Goal: Information Seeking & Learning: Check status

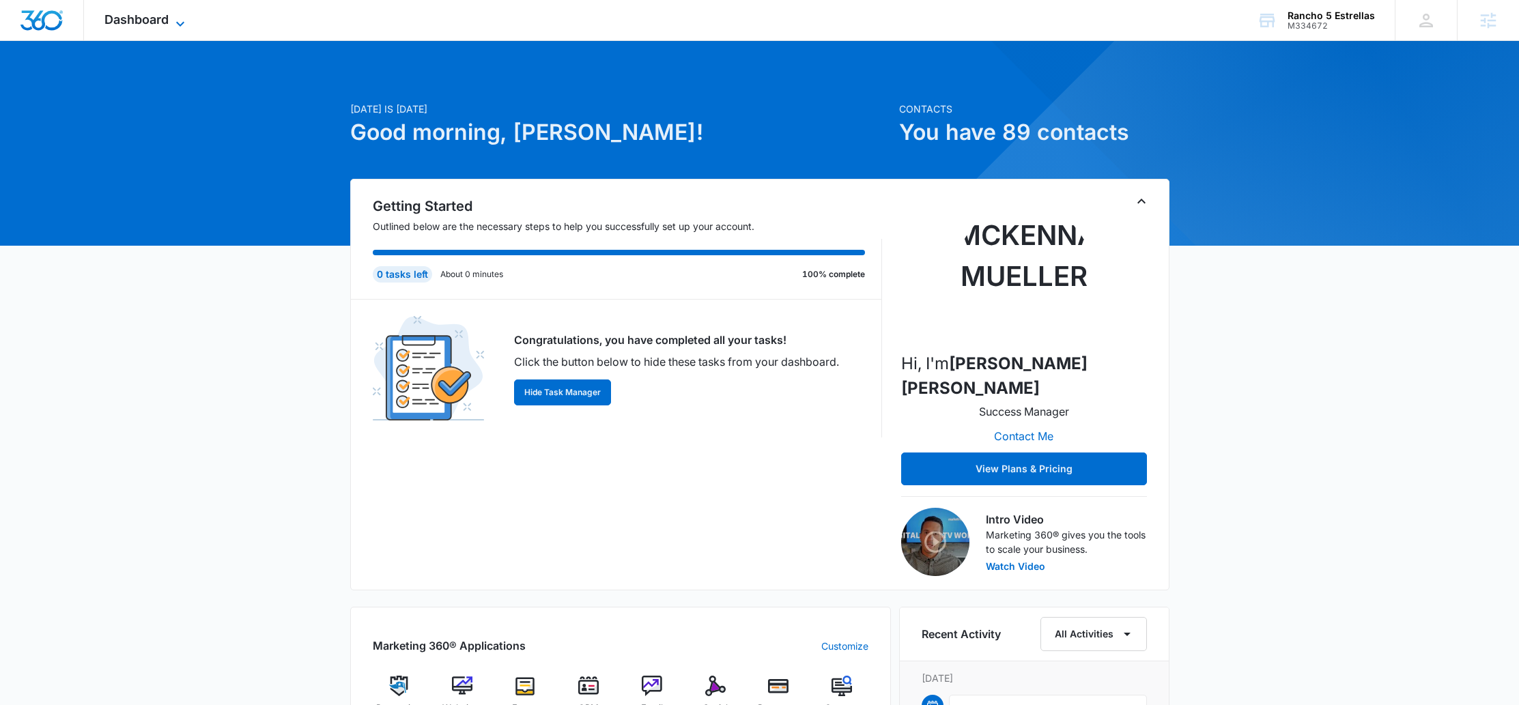
click at [154, 25] on span "Dashboard" at bounding box center [136, 19] width 64 height 14
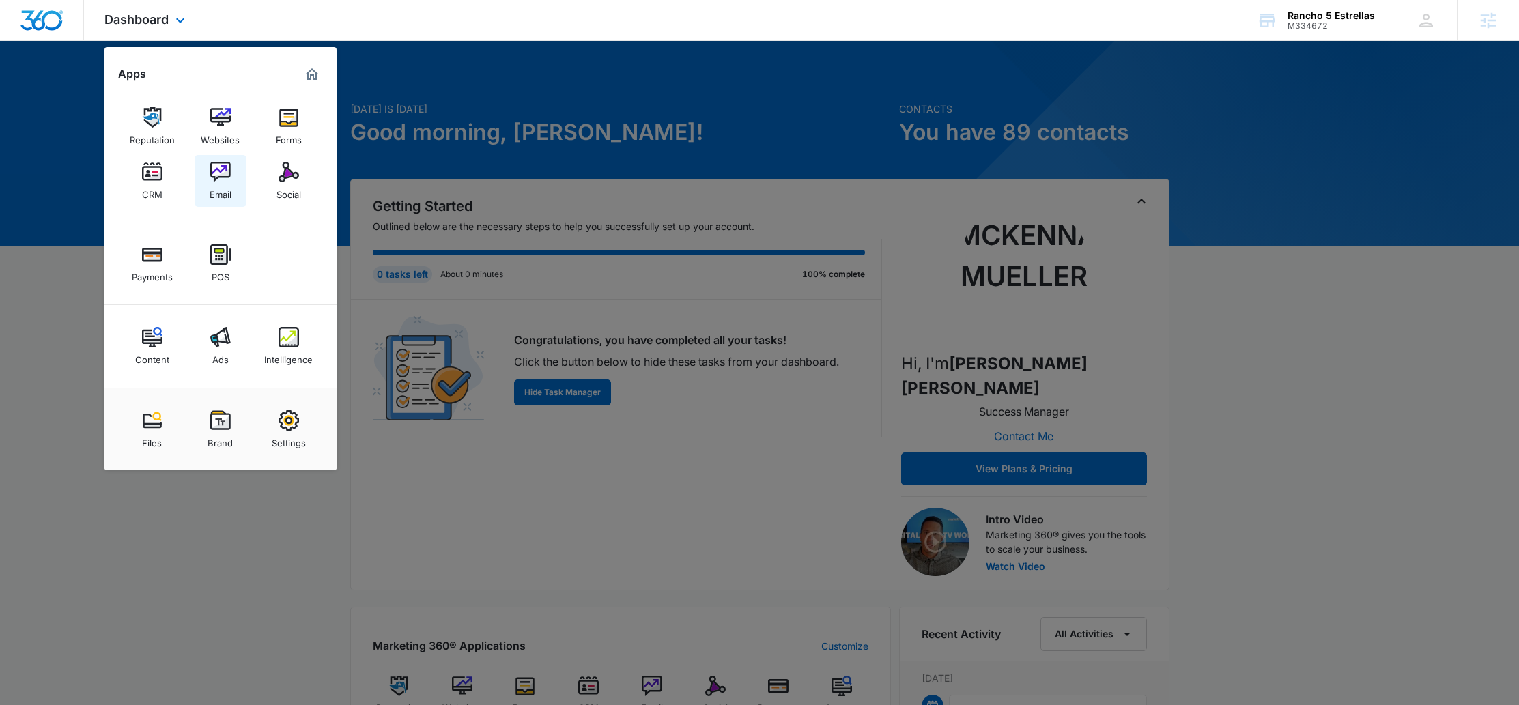
click at [222, 187] on div "Email" at bounding box center [221, 191] width 22 height 18
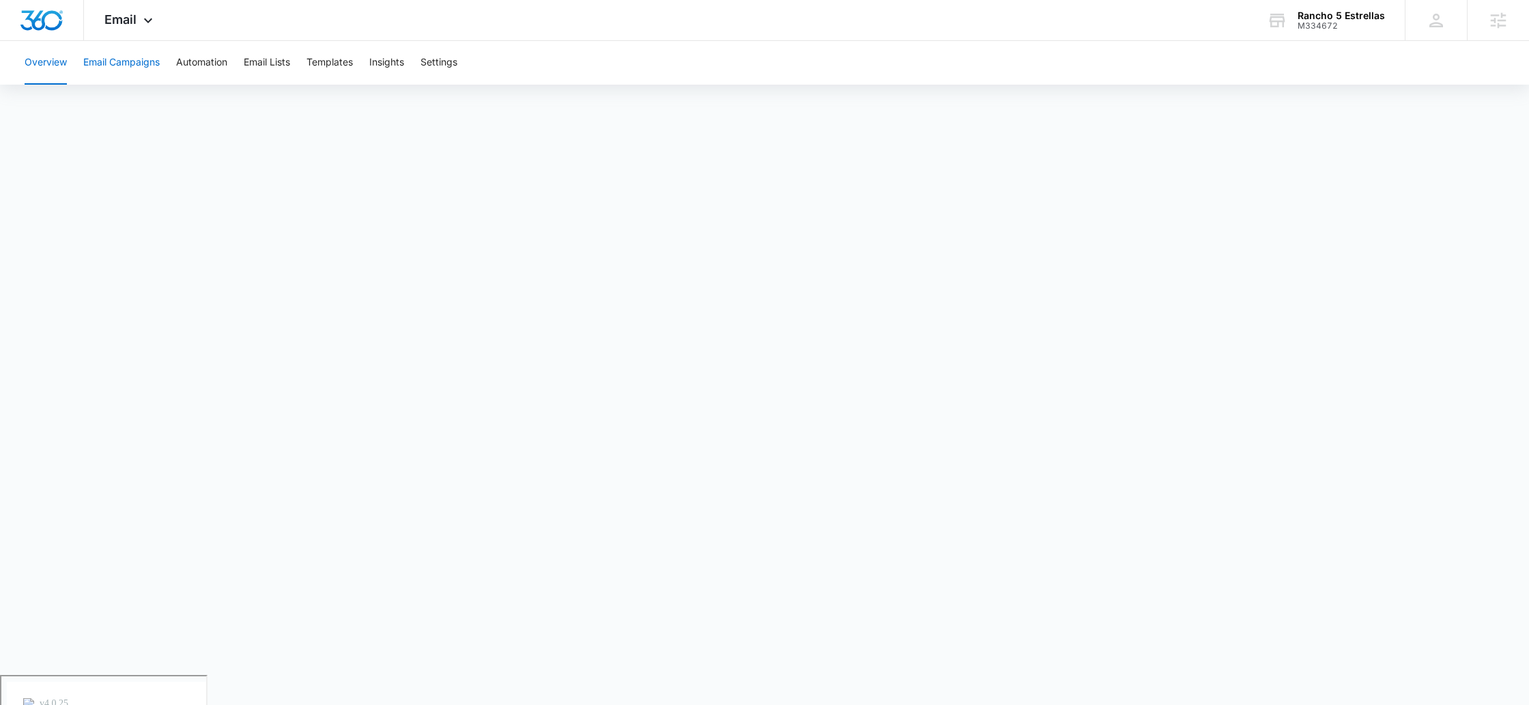
click at [110, 59] on button "Email Campaigns" at bounding box center [121, 63] width 76 height 44
click at [269, 73] on button "Email Lists" at bounding box center [267, 63] width 46 height 44
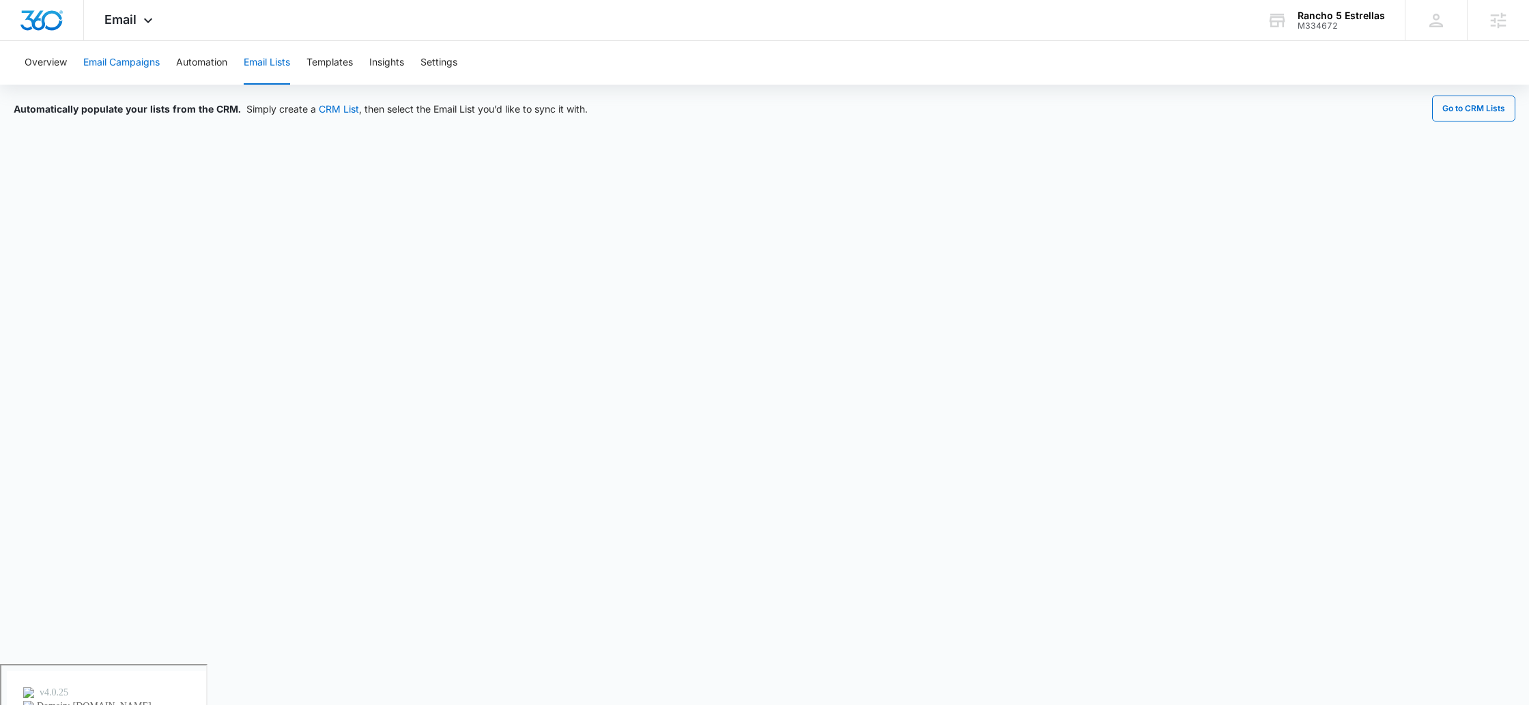
click at [124, 62] on button "Email Campaigns" at bounding box center [121, 63] width 76 height 44
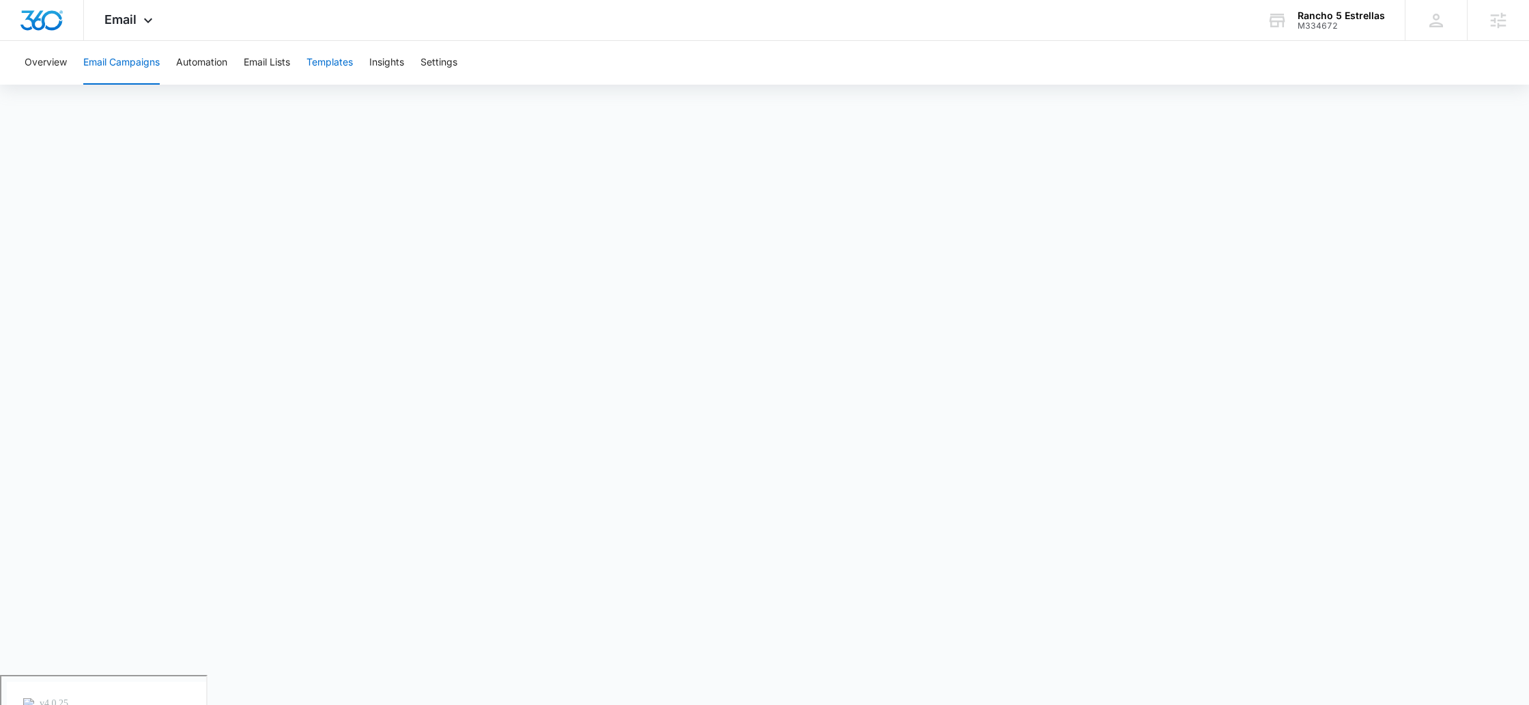
click at [353, 59] on button "Templates" at bounding box center [329, 63] width 46 height 44
click at [132, 59] on button "Email Campaigns" at bounding box center [121, 63] width 76 height 44
click at [341, 68] on button "Templates" at bounding box center [329, 63] width 46 height 44
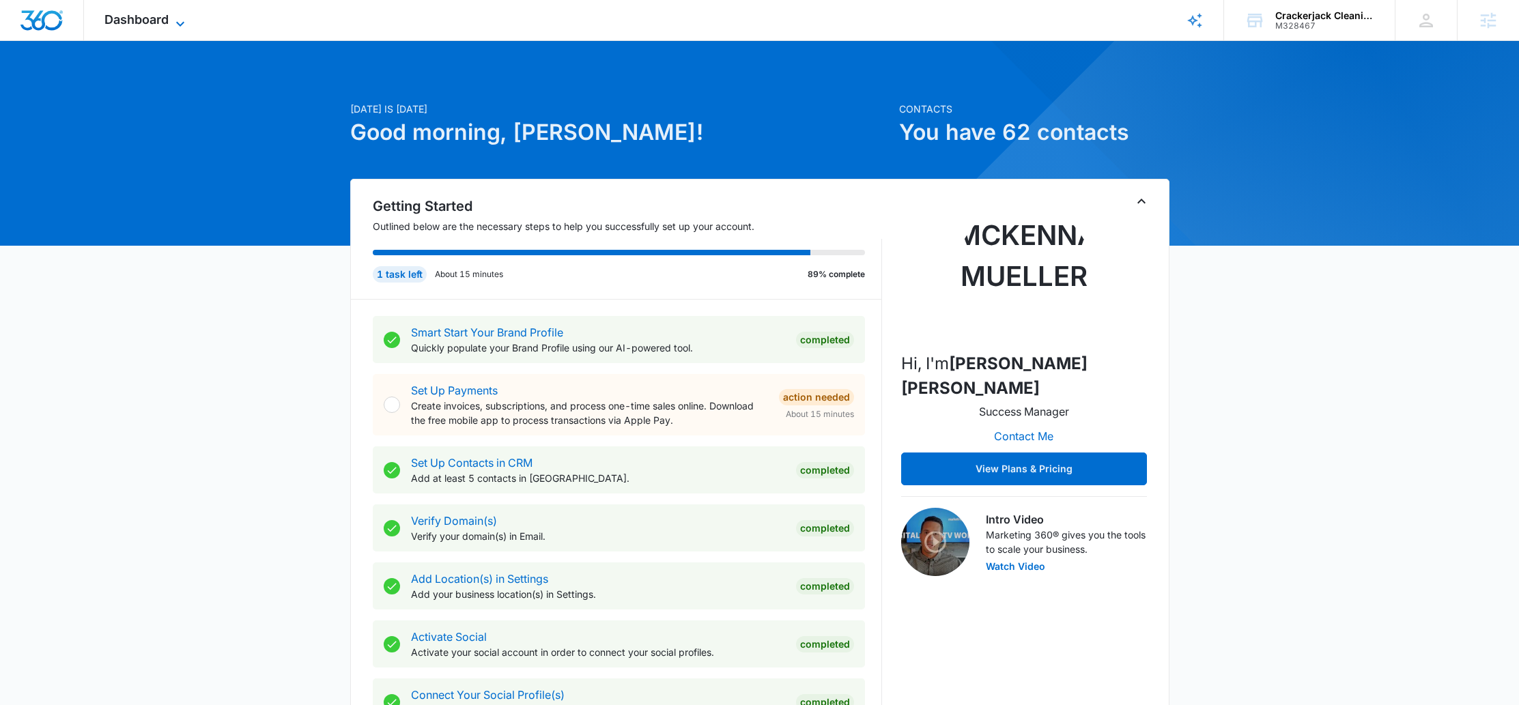
click at [148, 23] on span "Dashboard" at bounding box center [136, 19] width 64 height 14
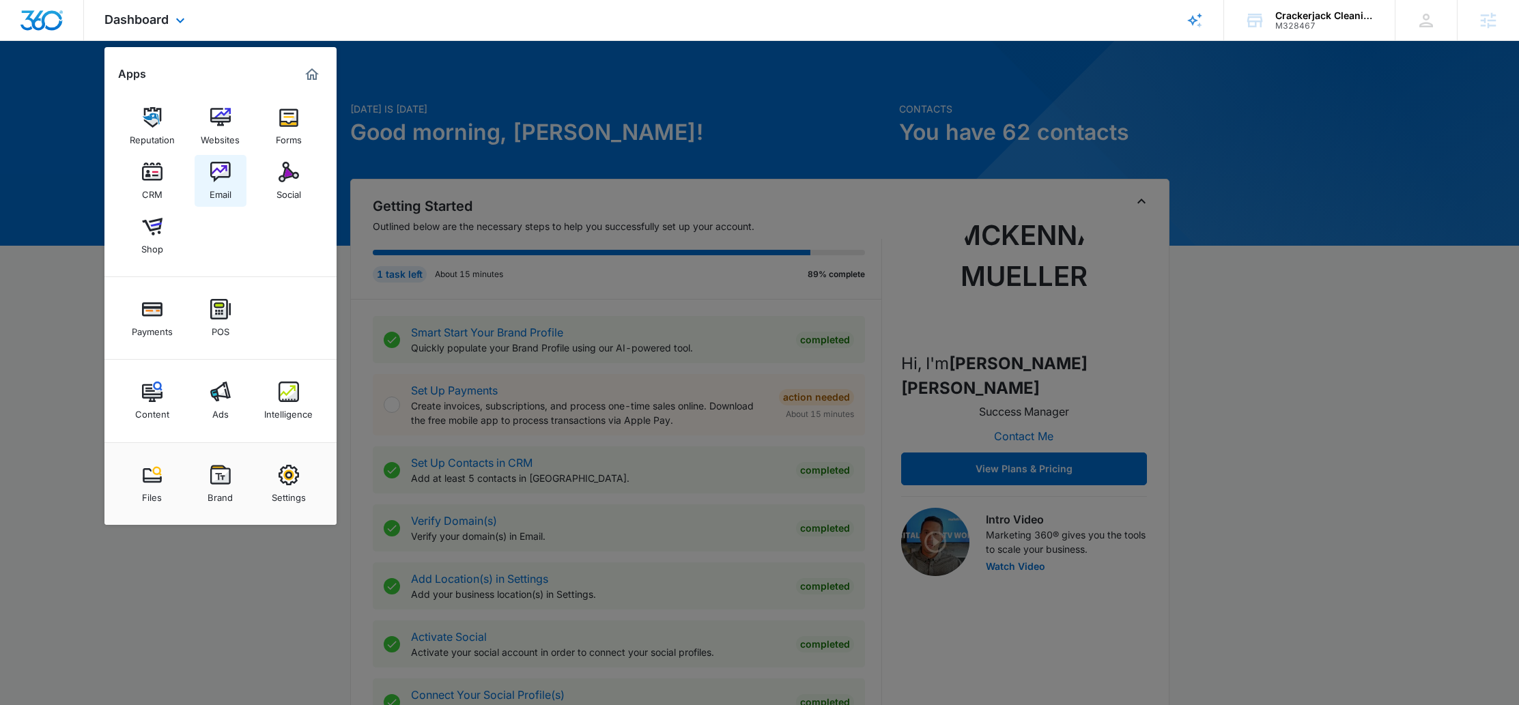
click at [214, 173] on img at bounding box center [220, 172] width 20 height 20
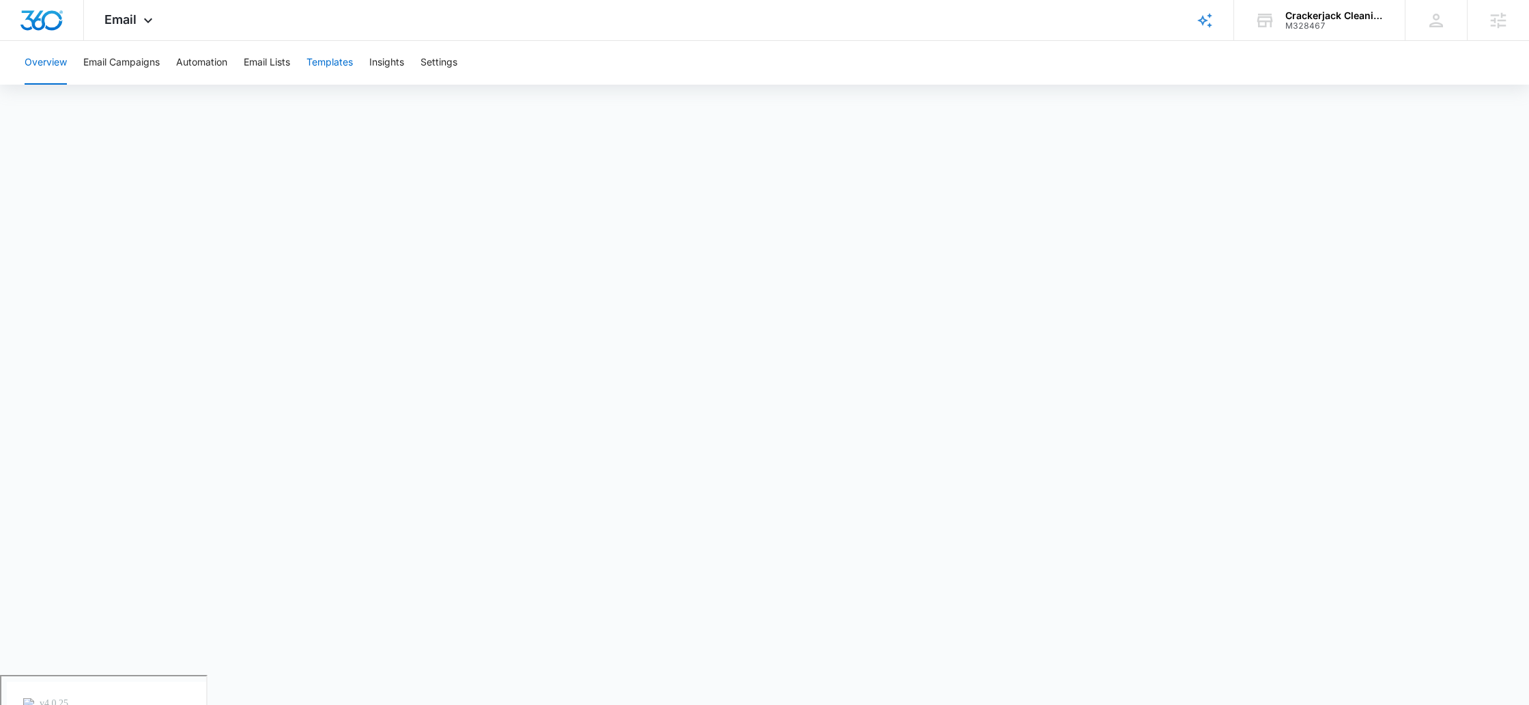
click at [312, 60] on button "Templates" at bounding box center [329, 63] width 46 height 44
click at [115, 24] on span "Email" at bounding box center [120, 19] width 32 height 14
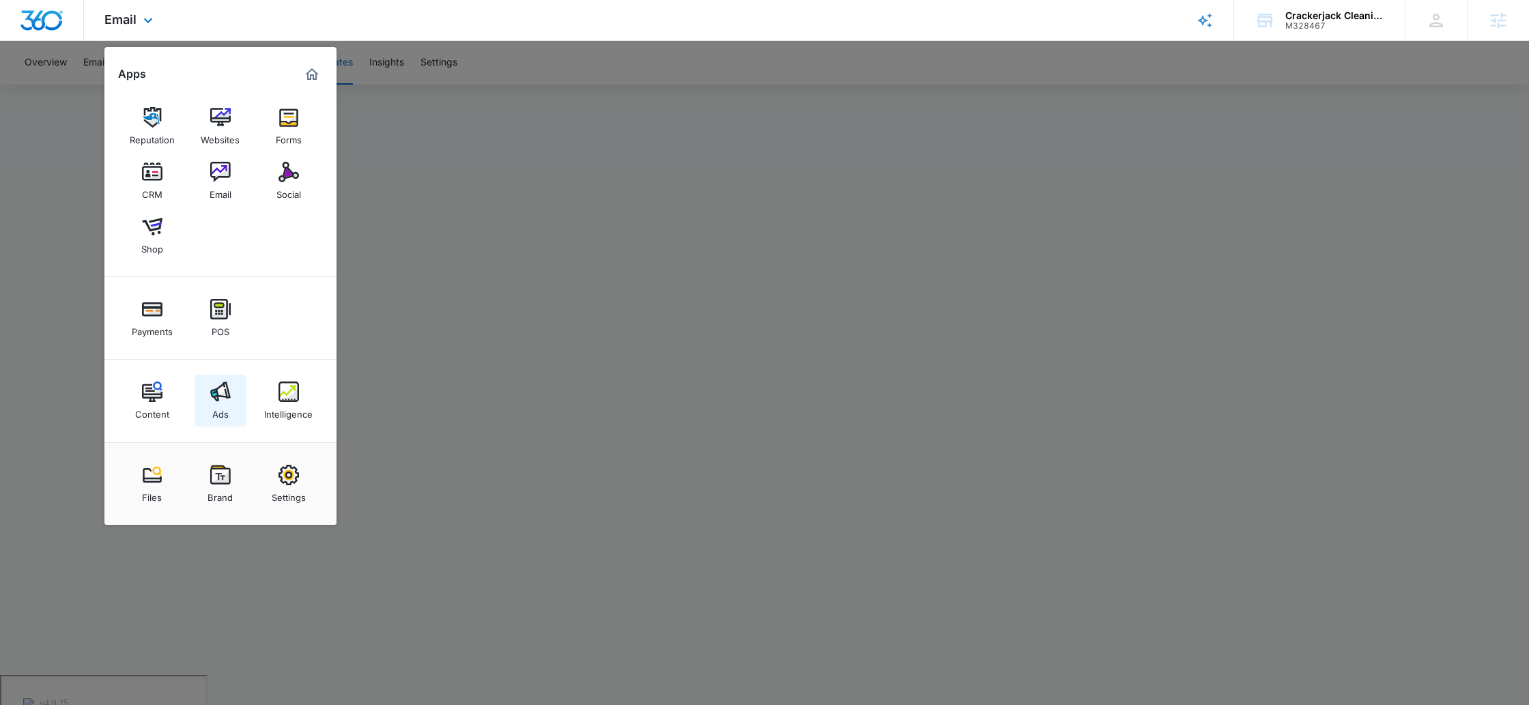
click at [233, 399] on link "Ads" at bounding box center [221, 401] width 52 height 52
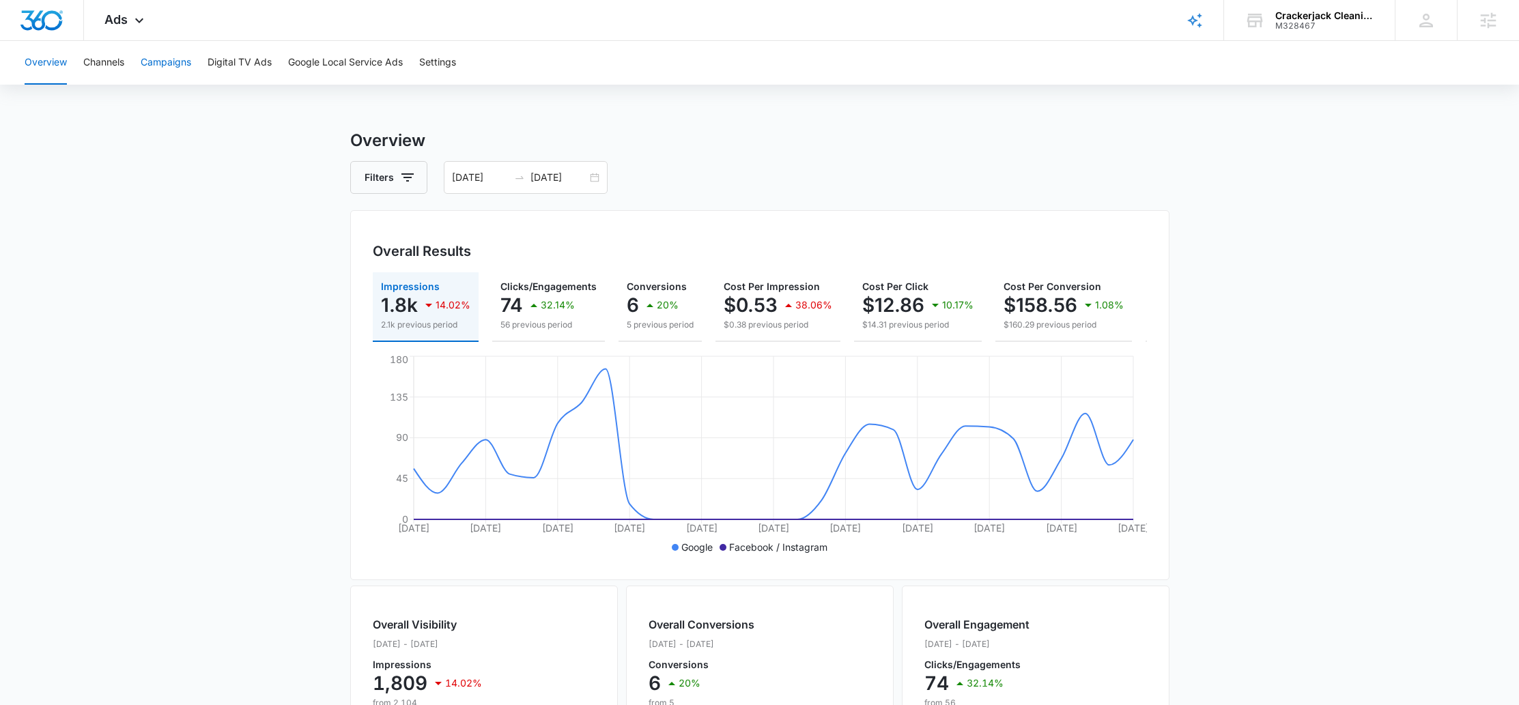
click at [154, 59] on button "Campaigns" at bounding box center [166, 63] width 51 height 44
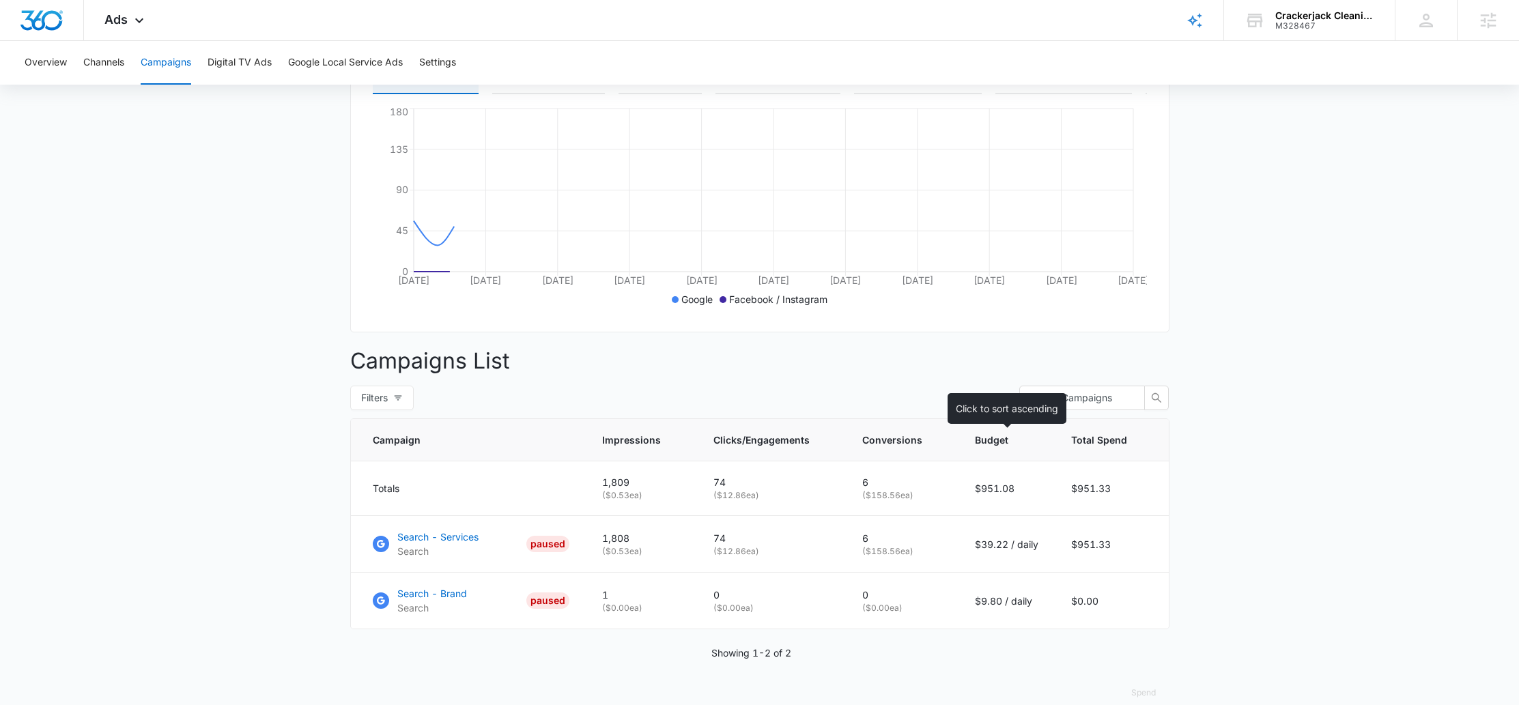
scroll to position [278, 0]
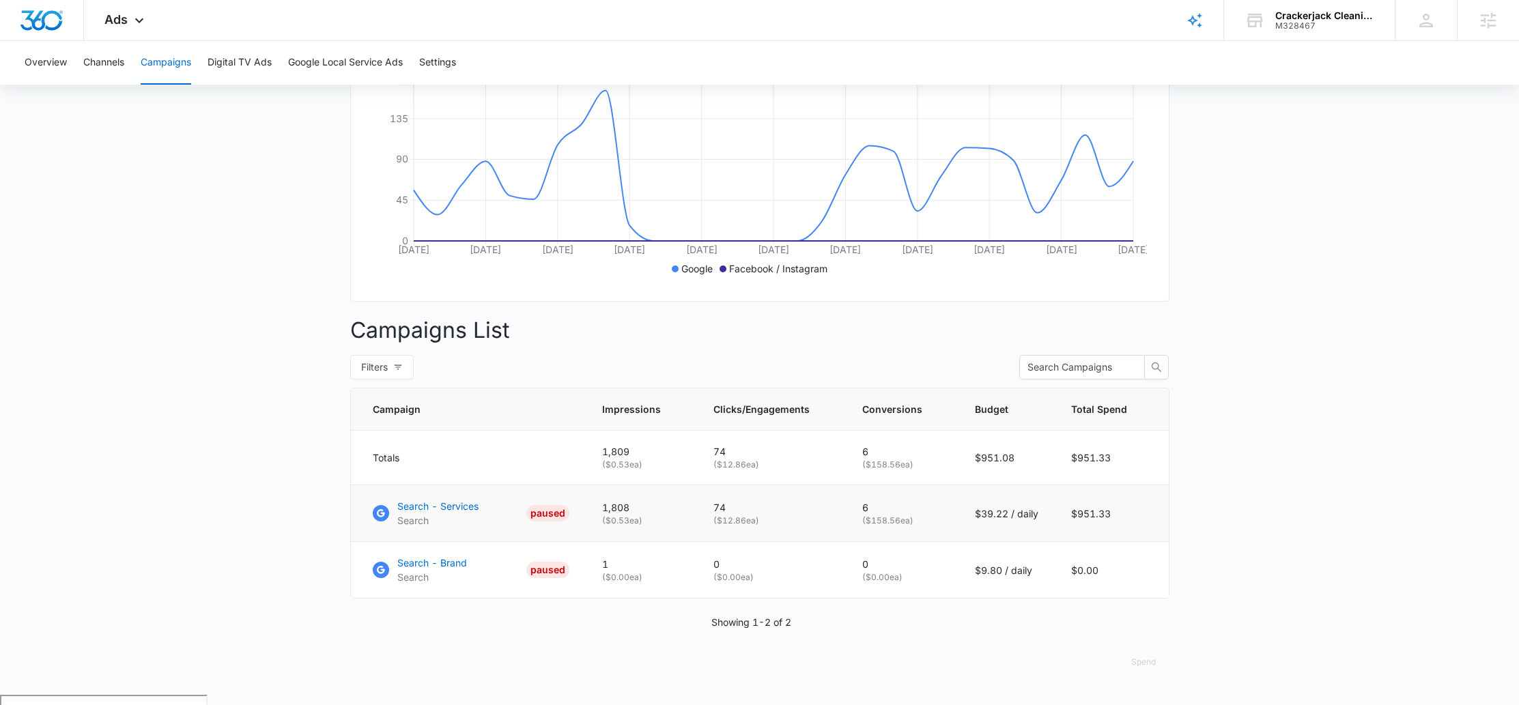
drag, startPoint x: 766, startPoint y: 532, endPoint x: 716, endPoint y: 534, distance: 50.5
click at [716, 534] on td "74 ( $12.86 ea)" at bounding box center [771, 513] width 149 height 57
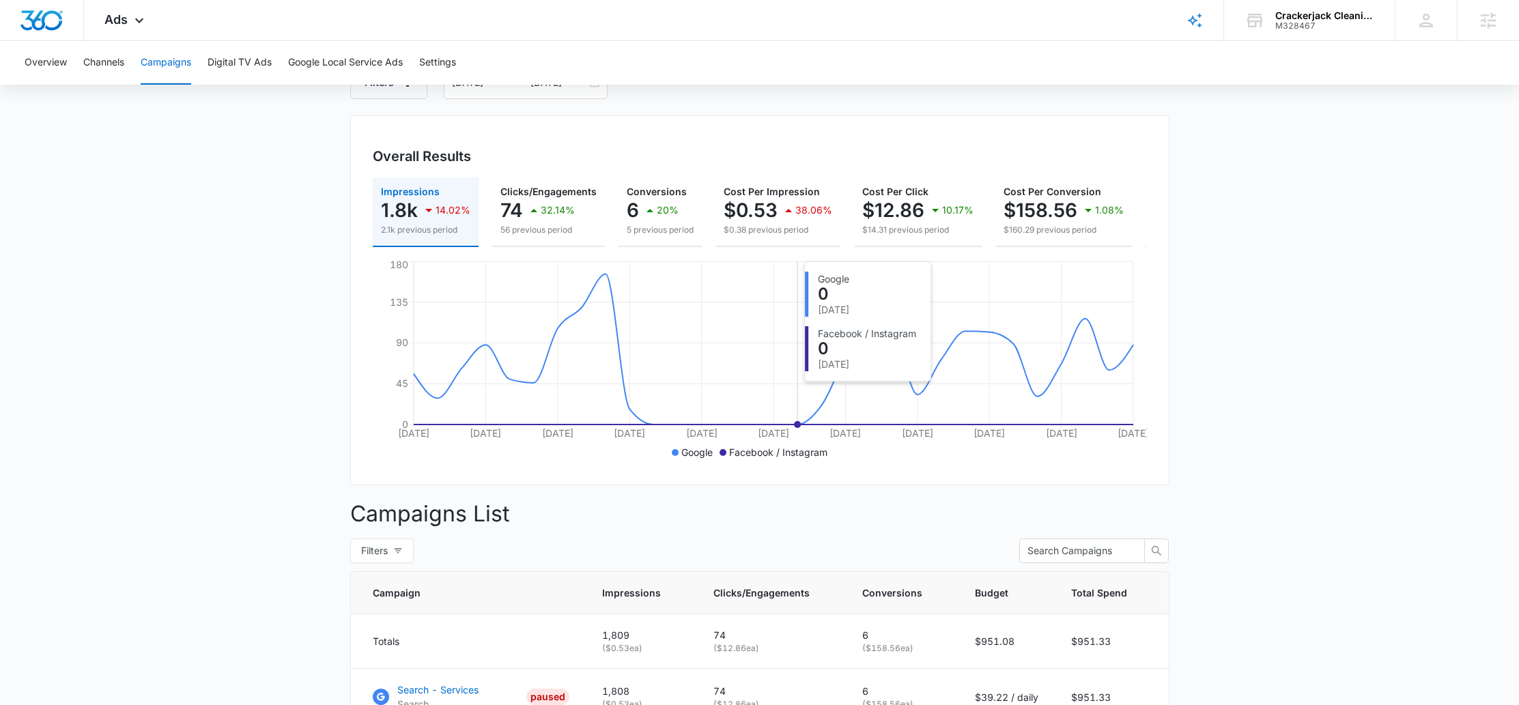
scroll to position [0, 0]
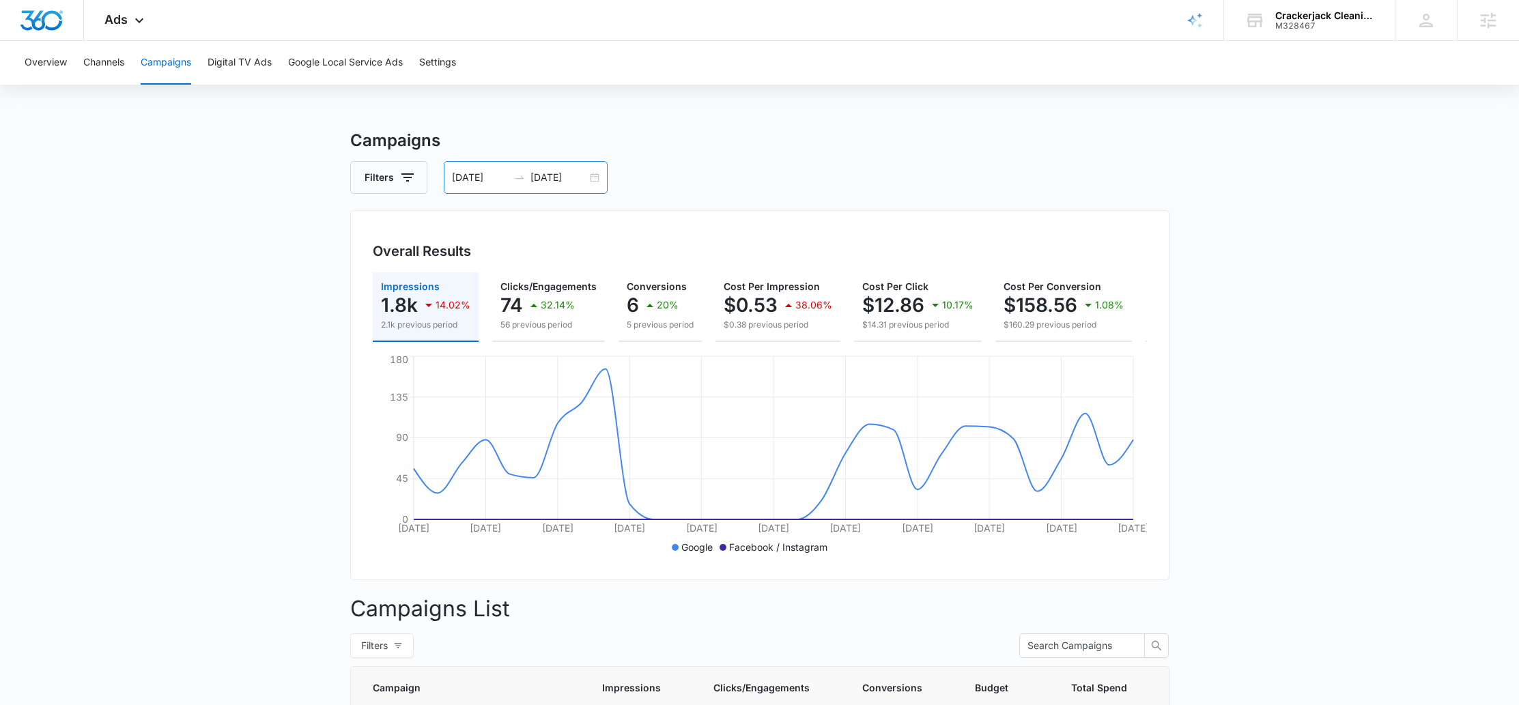
click at [592, 179] on div "09/08/2025 10/08/2025" at bounding box center [526, 177] width 164 height 33
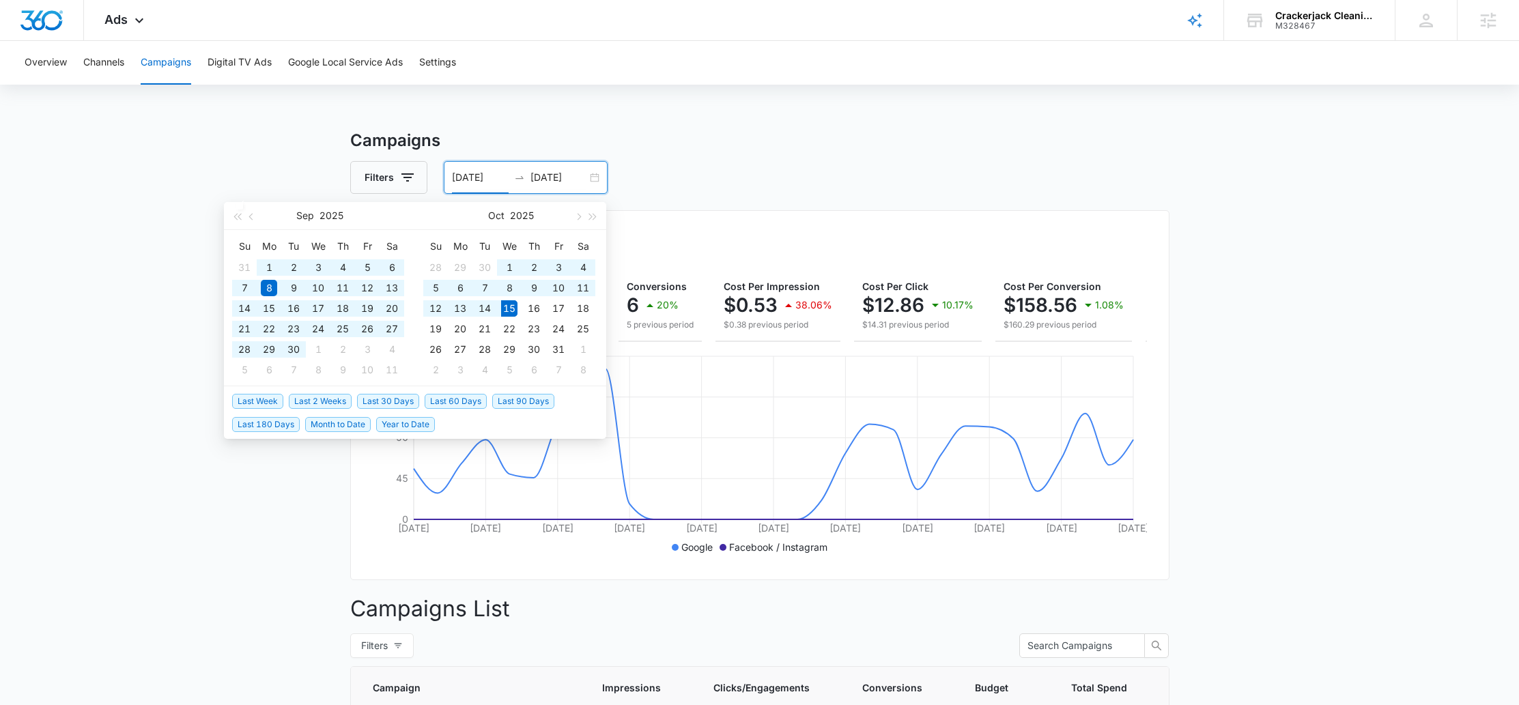
click at [455, 401] on span "Last 60 Days" at bounding box center [456, 401] width 62 height 15
type input "08/16/2025"
type input "[DATE]"
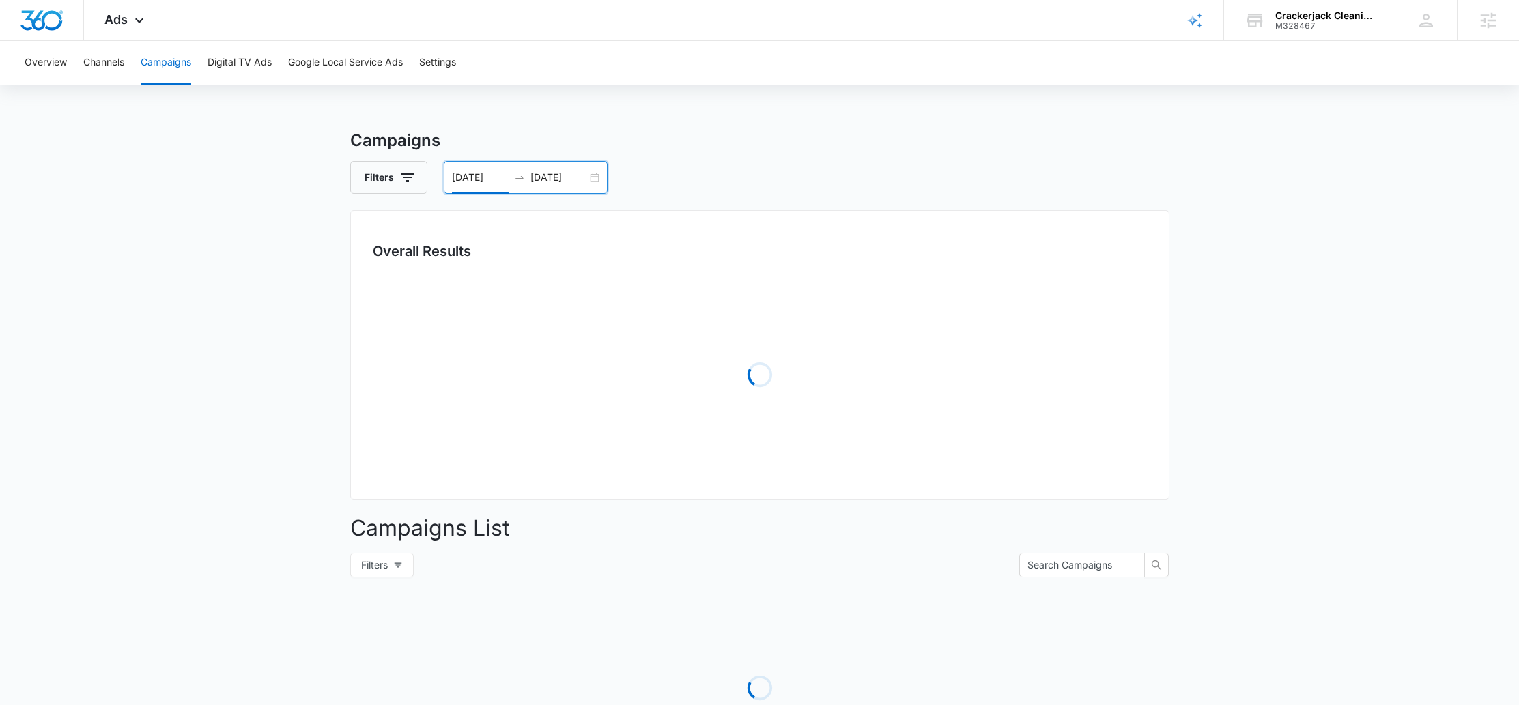
click at [591, 179] on div "08/16/2025 10/15/2025" at bounding box center [526, 177] width 164 height 33
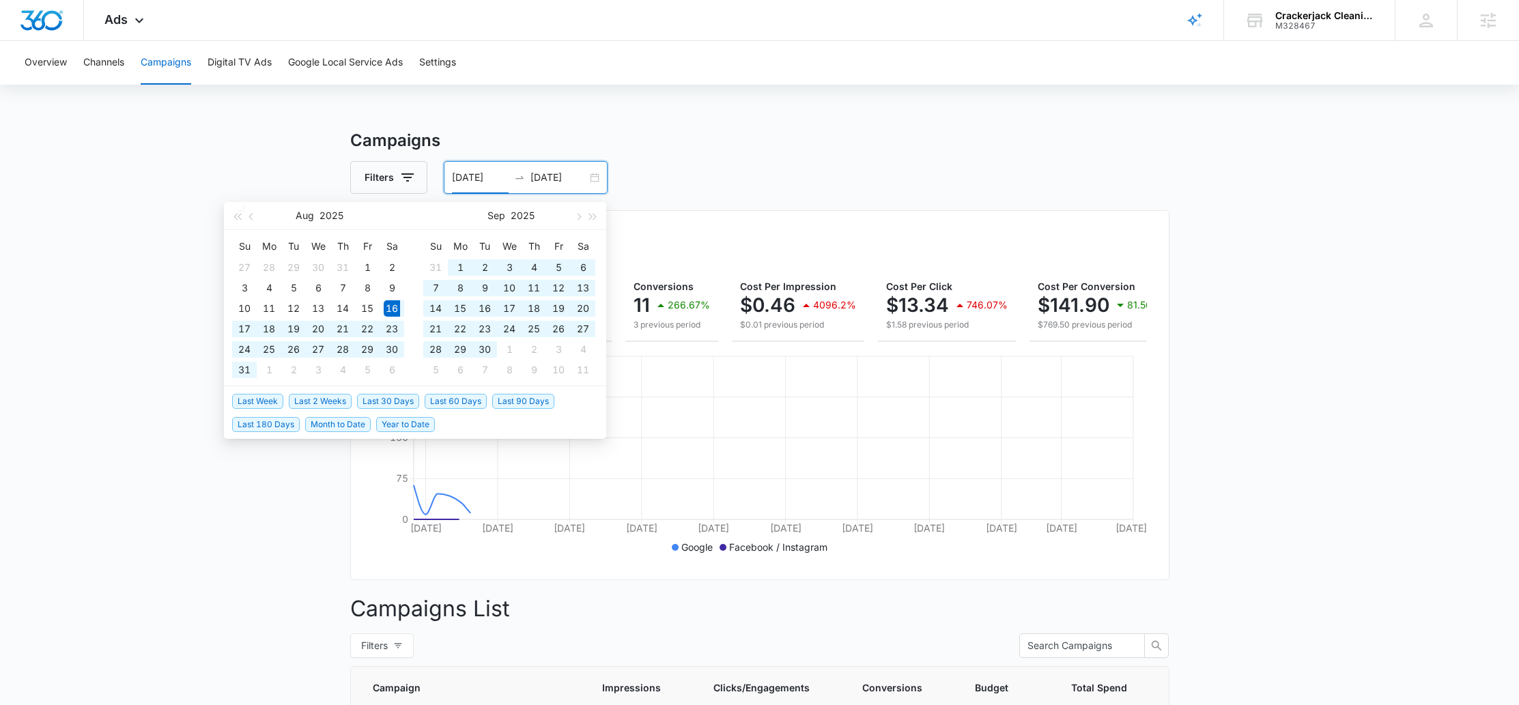
click at [397, 402] on span "Last 30 Days" at bounding box center [388, 401] width 62 height 15
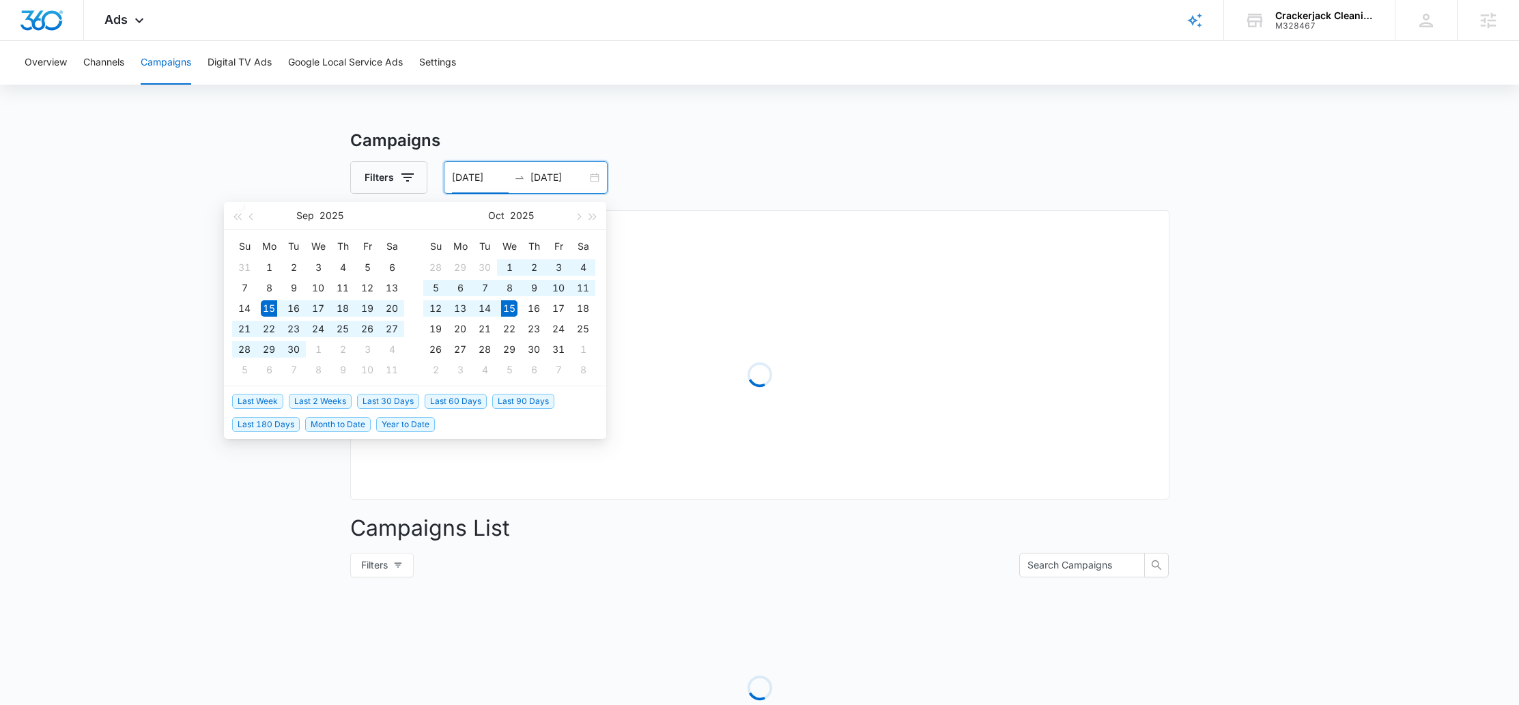
type input "[DATE]"
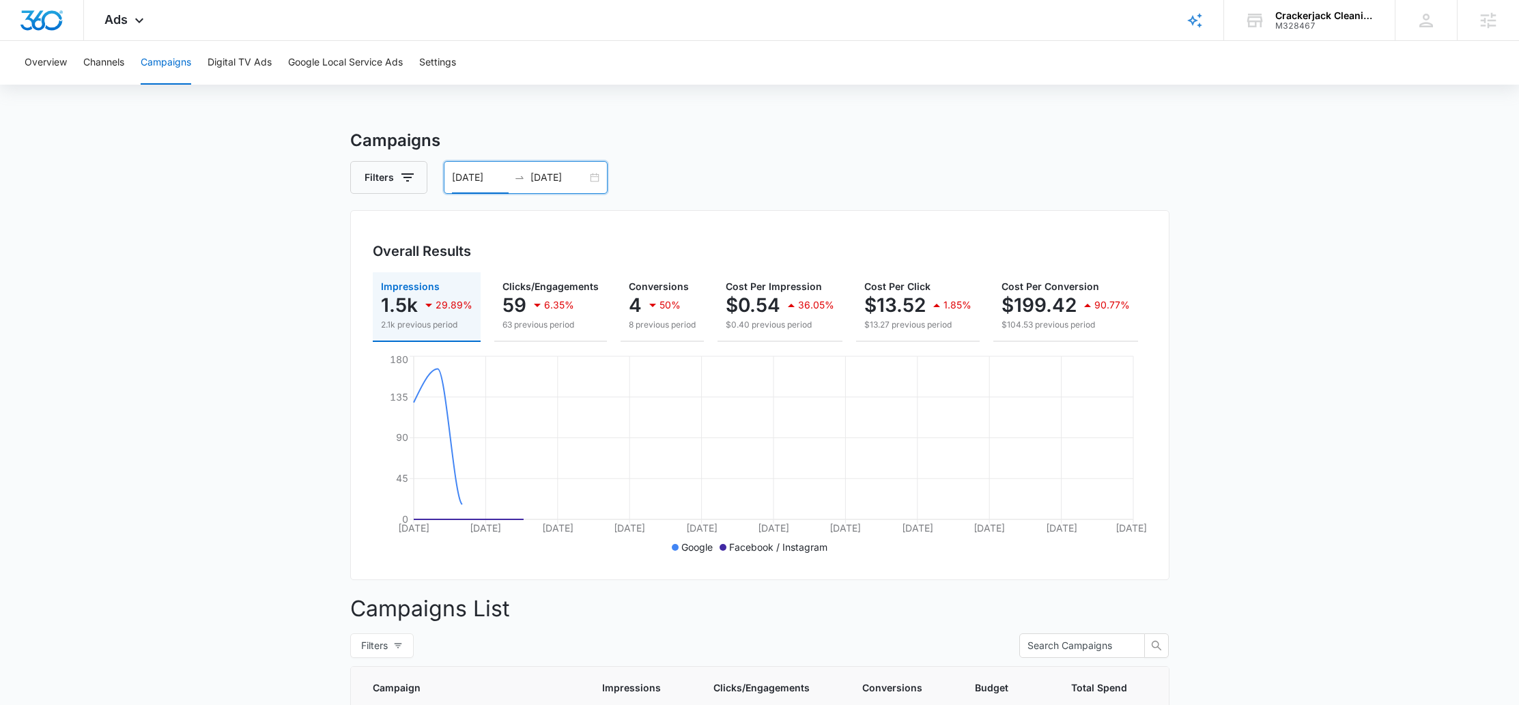
click at [786, 141] on h3 "Campaigns" at bounding box center [759, 140] width 819 height 25
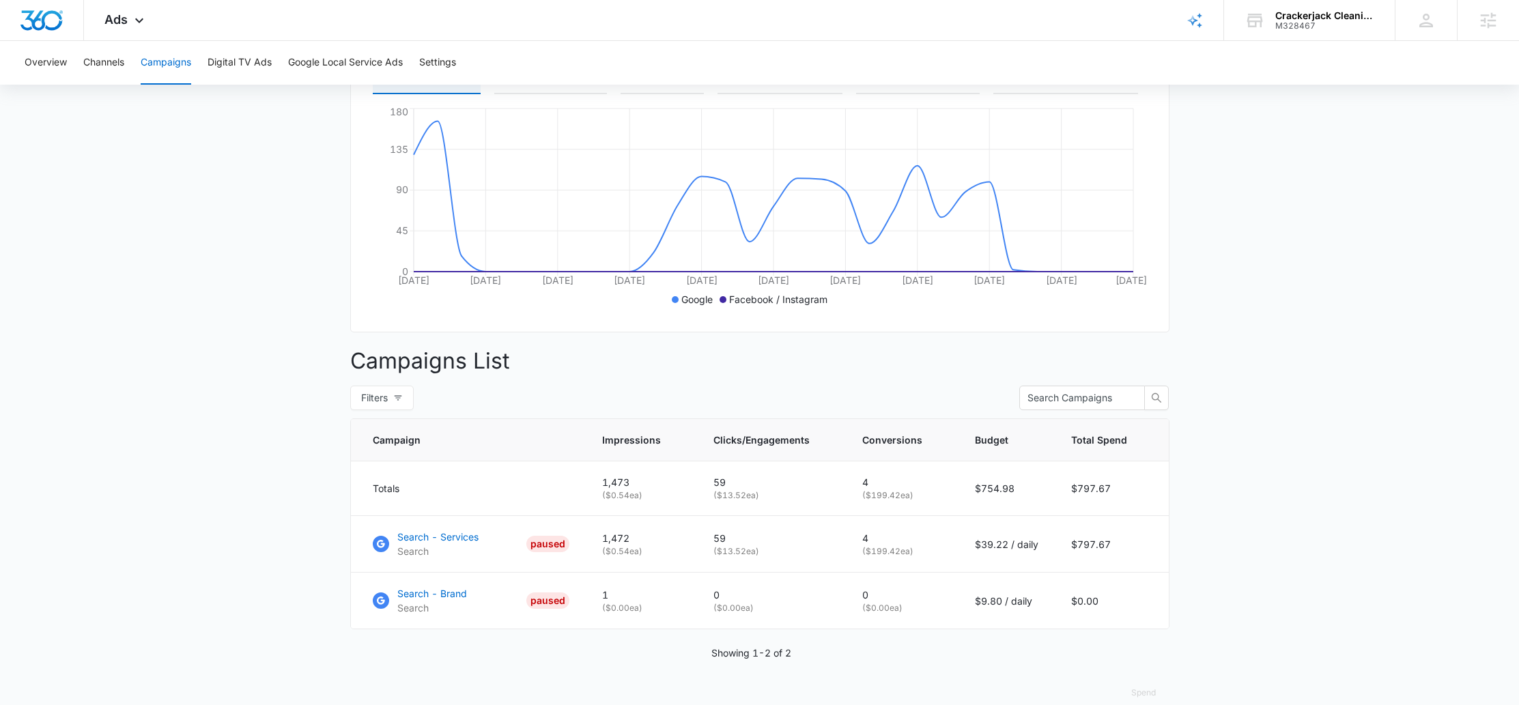
scroll to position [248, 0]
drag, startPoint x: 775, startPoint y: 559, endPoint x: 713, endPoint y: 548, distance: 63.7
click at [713, 548] on td "59 ( $13.52 ea)" at bounding box center [771, 544] width 149 height 57
click at [132, 24] on icon at bounding box center [139, 24] width 16 height 16
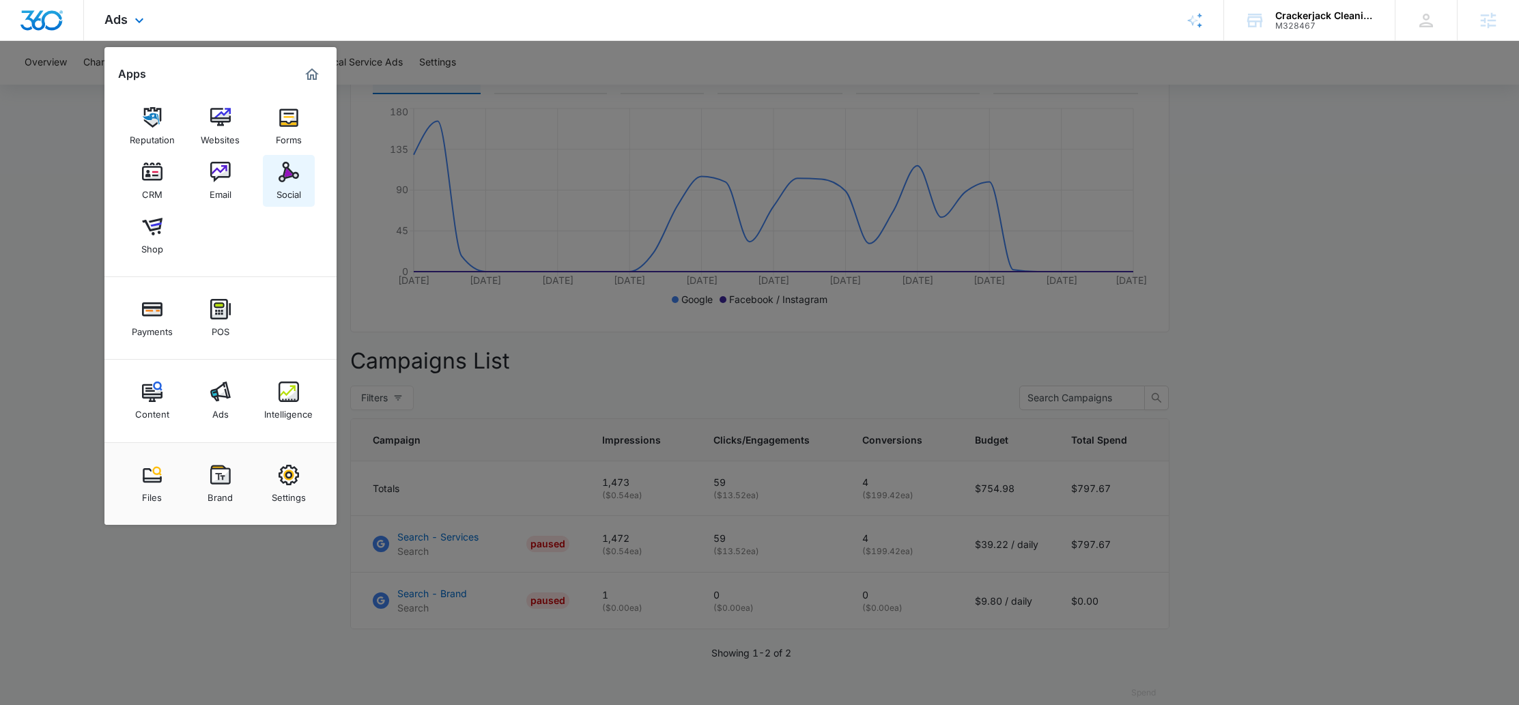
click at [293, 177] on img at bounding box center [288, 172] width 20 height 20
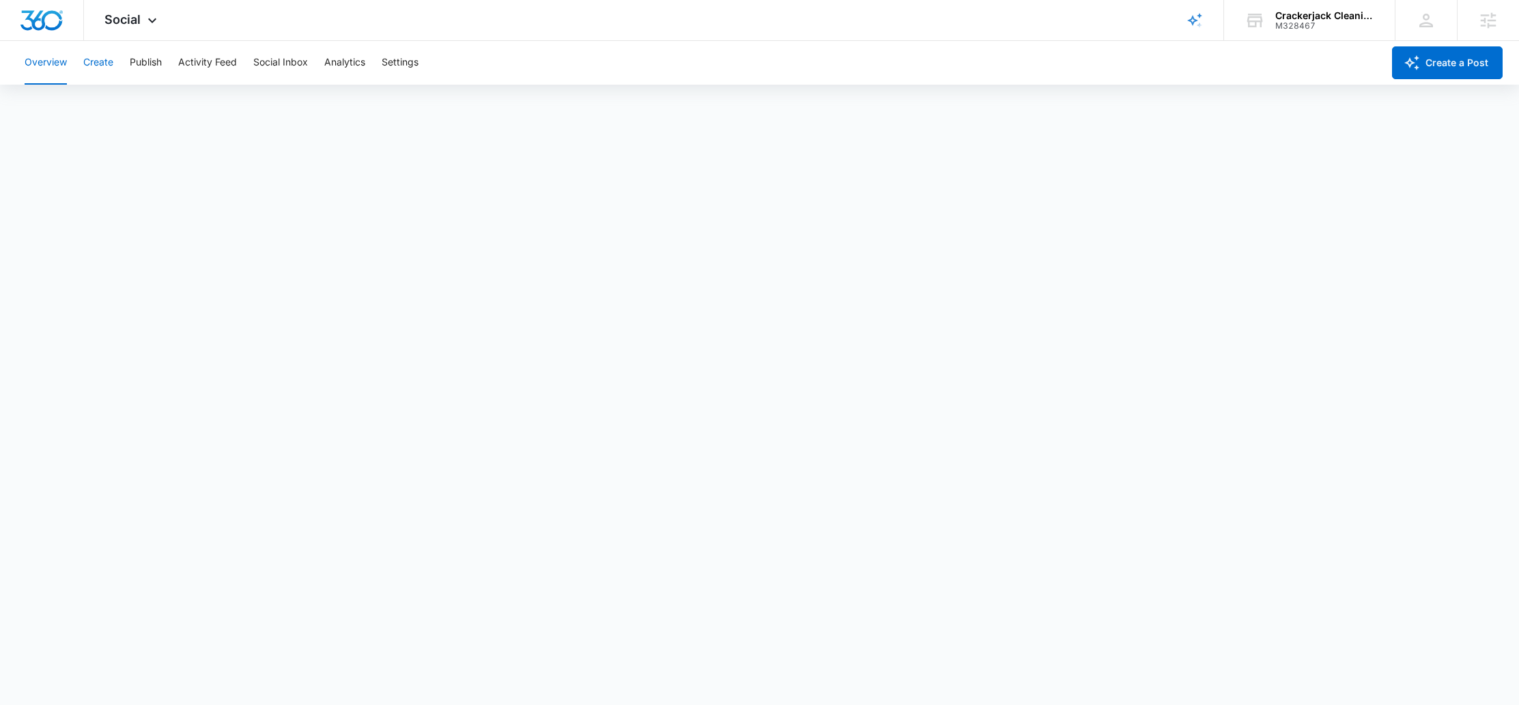
click at [104, 63] on button "Create" at bounding box center [98, 63] width 30 height 44
click at [141, 113] on button "Approvals" at bounding box center [134, 104] width 46 height 38
click at [48, 106] on button "Content Library" at bounding box center [60, 104] width 70 height 38
click at [139, 105] on button "Approvals" at bounding box center [134, 104] width 46 height 38
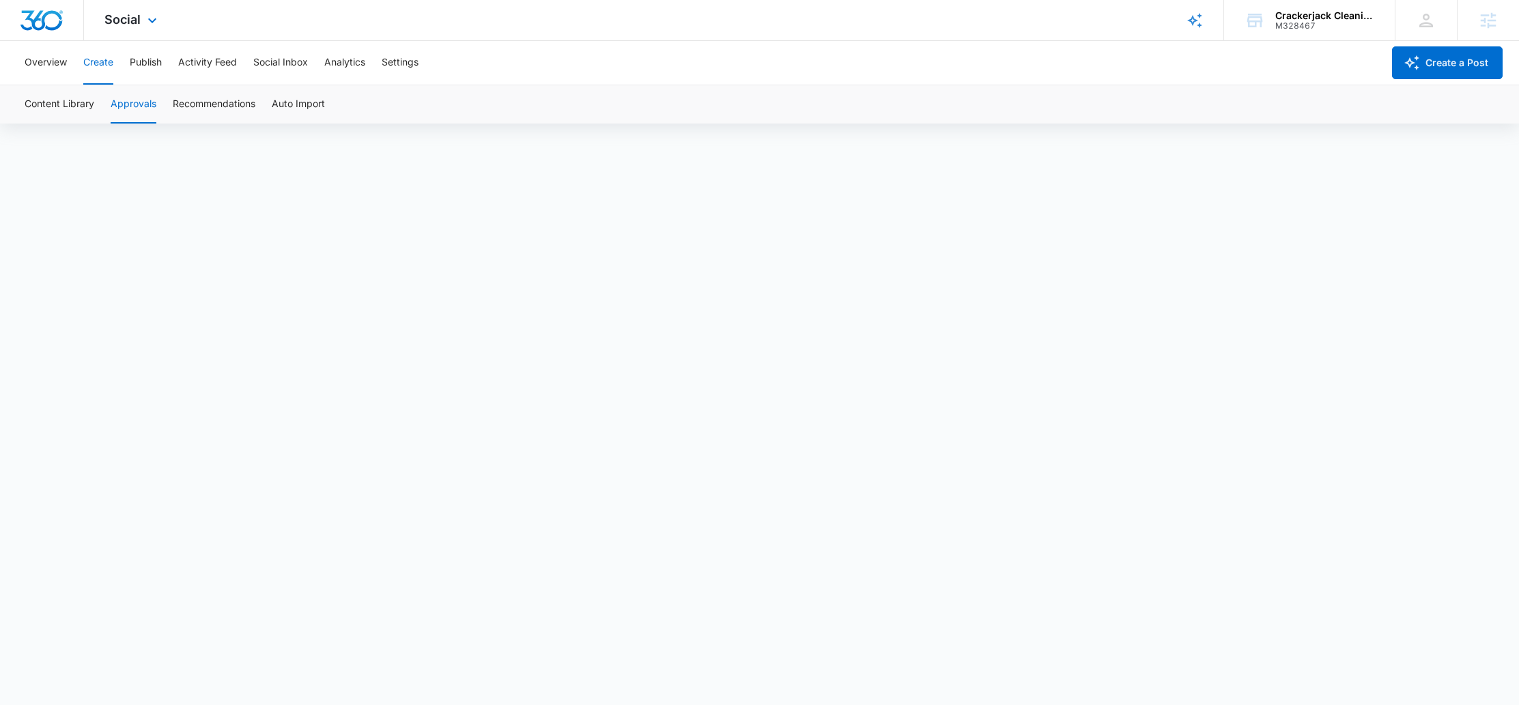
click at [113, 11] on div "Social Apps Reputation Websites Forms CRM Email Social Shop Payments POS Conten…" at bounding box center [132, 20] width 97 height 40
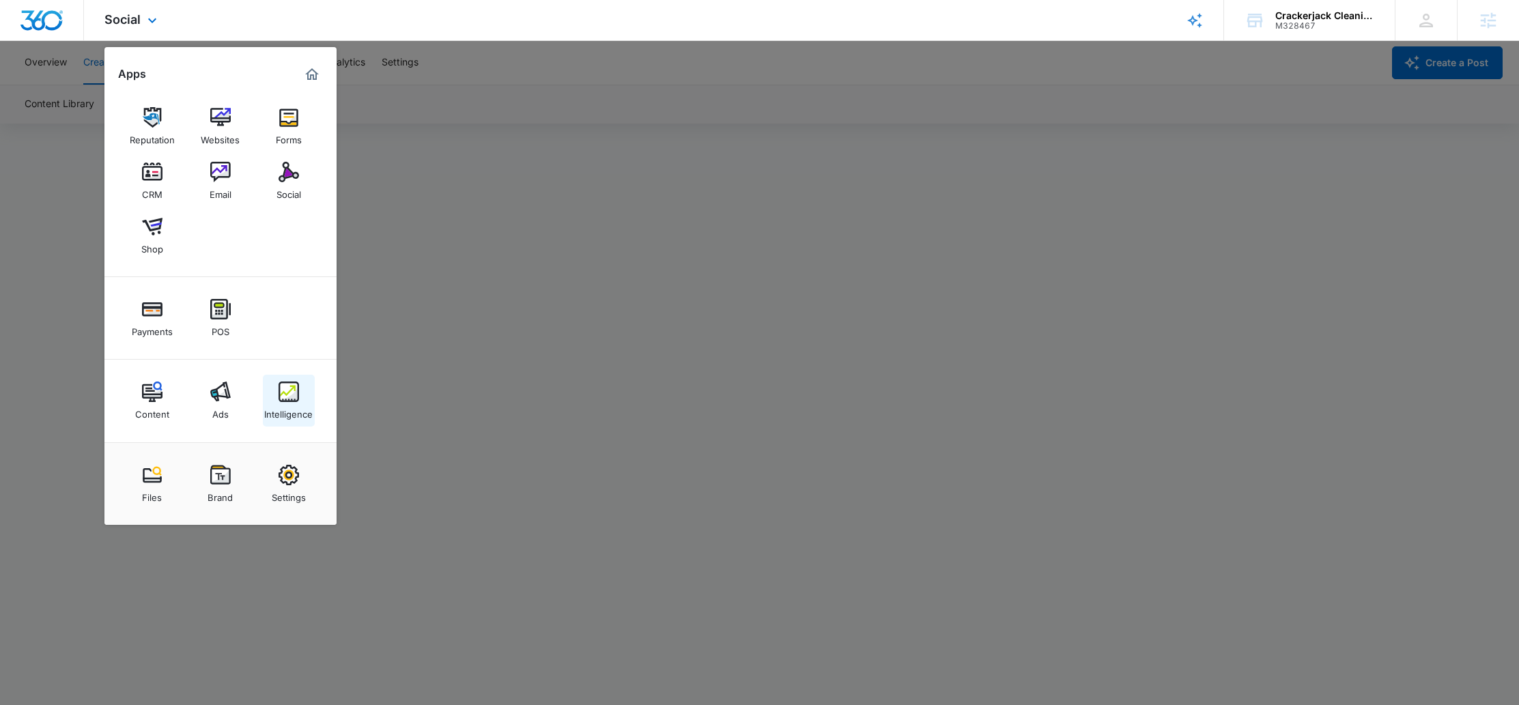
click at [276, 409] on div "Intelligence" at bounding box center [288, 411] width 48 height 18
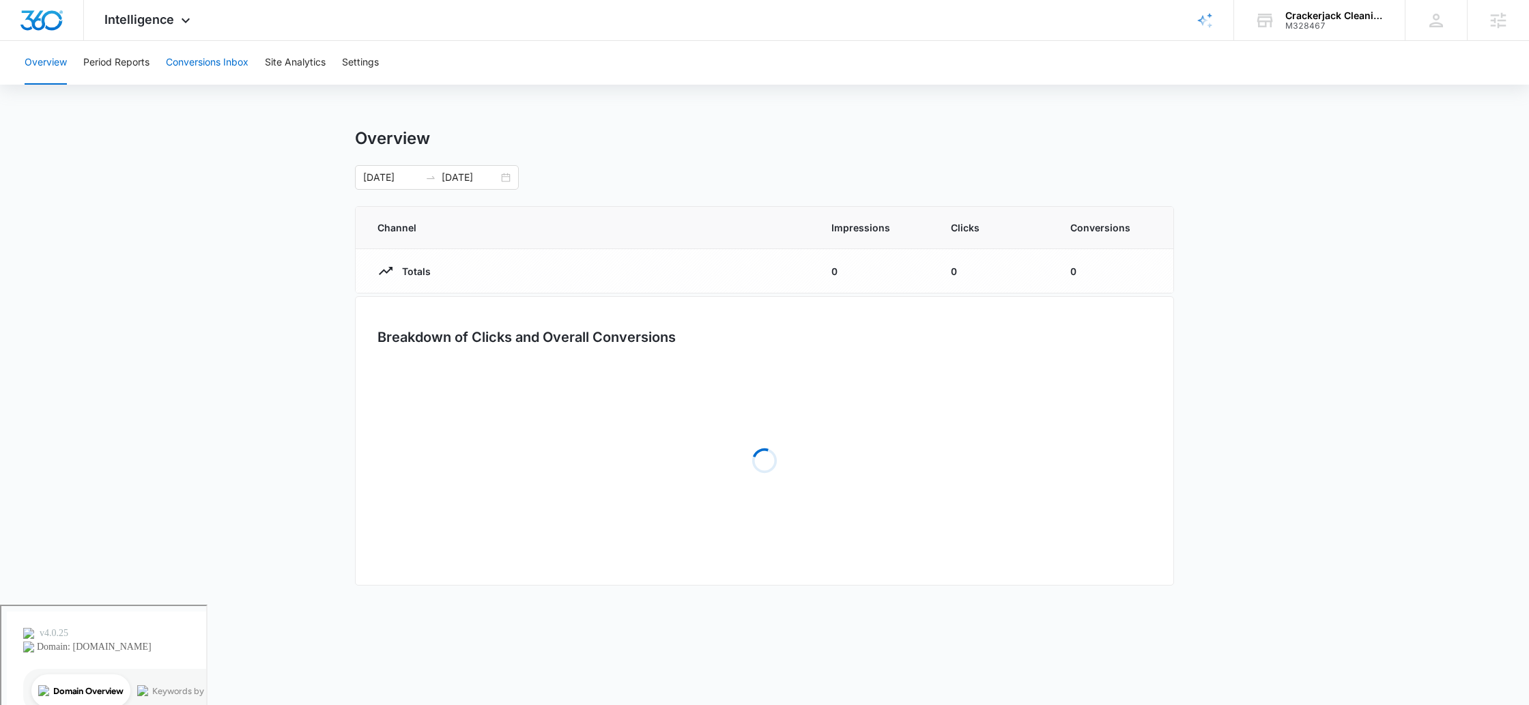
click at [221, 72] on button "Conversions Inbox" at bounding box center [207, 63] width 83 height 44
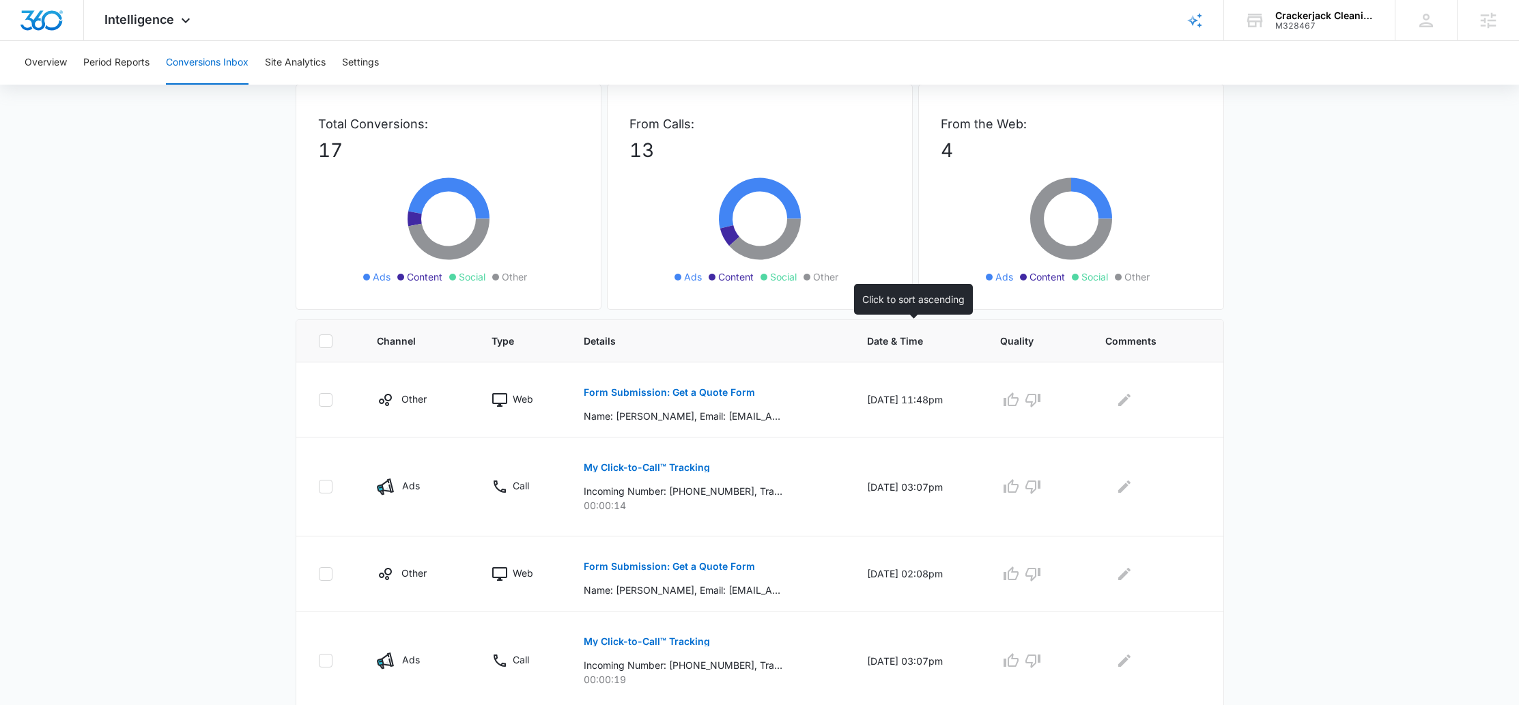
scroll to position [68, 0]
click at [167, 16] on span "Intelligence" at bounding box center [139, 19] width 70 height 14
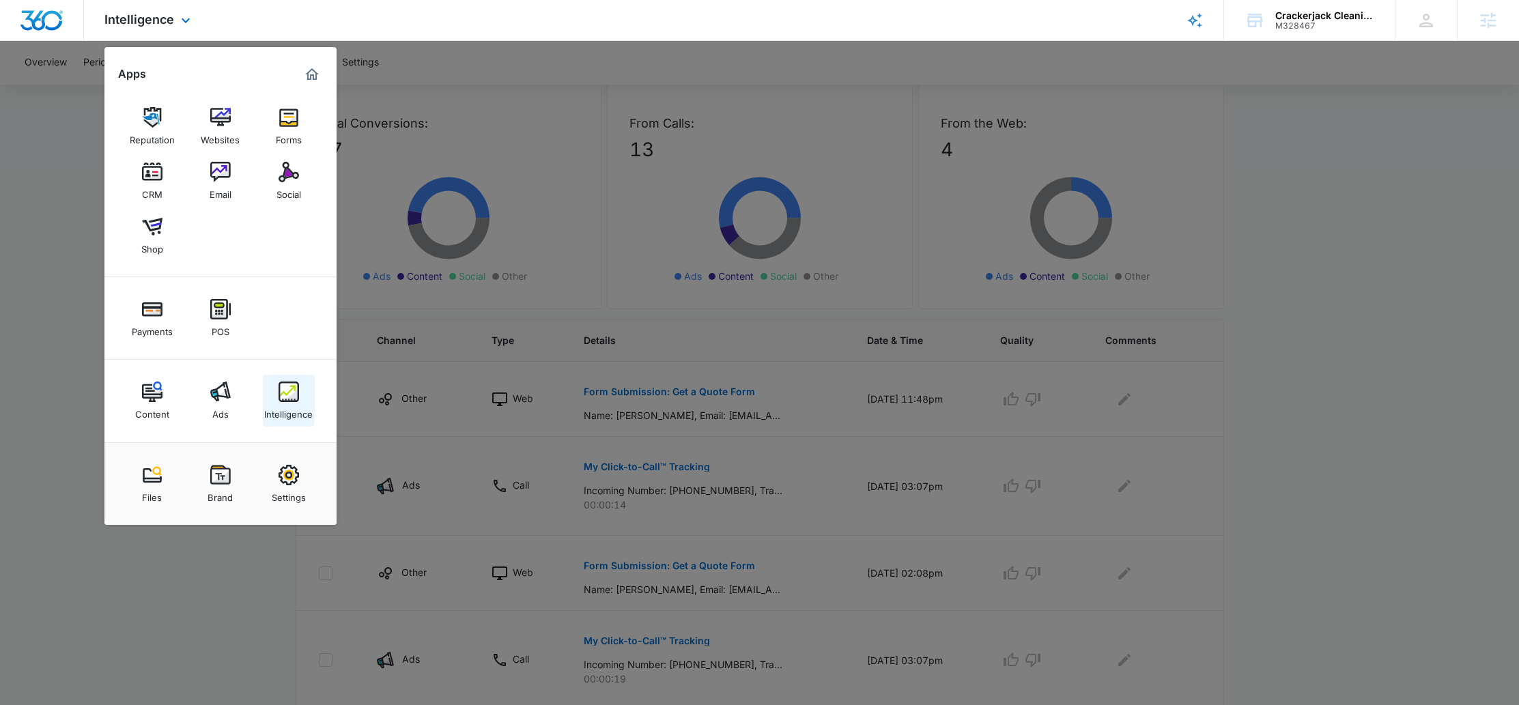
click at [287, 393] on img at bounding box center [288, 392] width 20 height 20
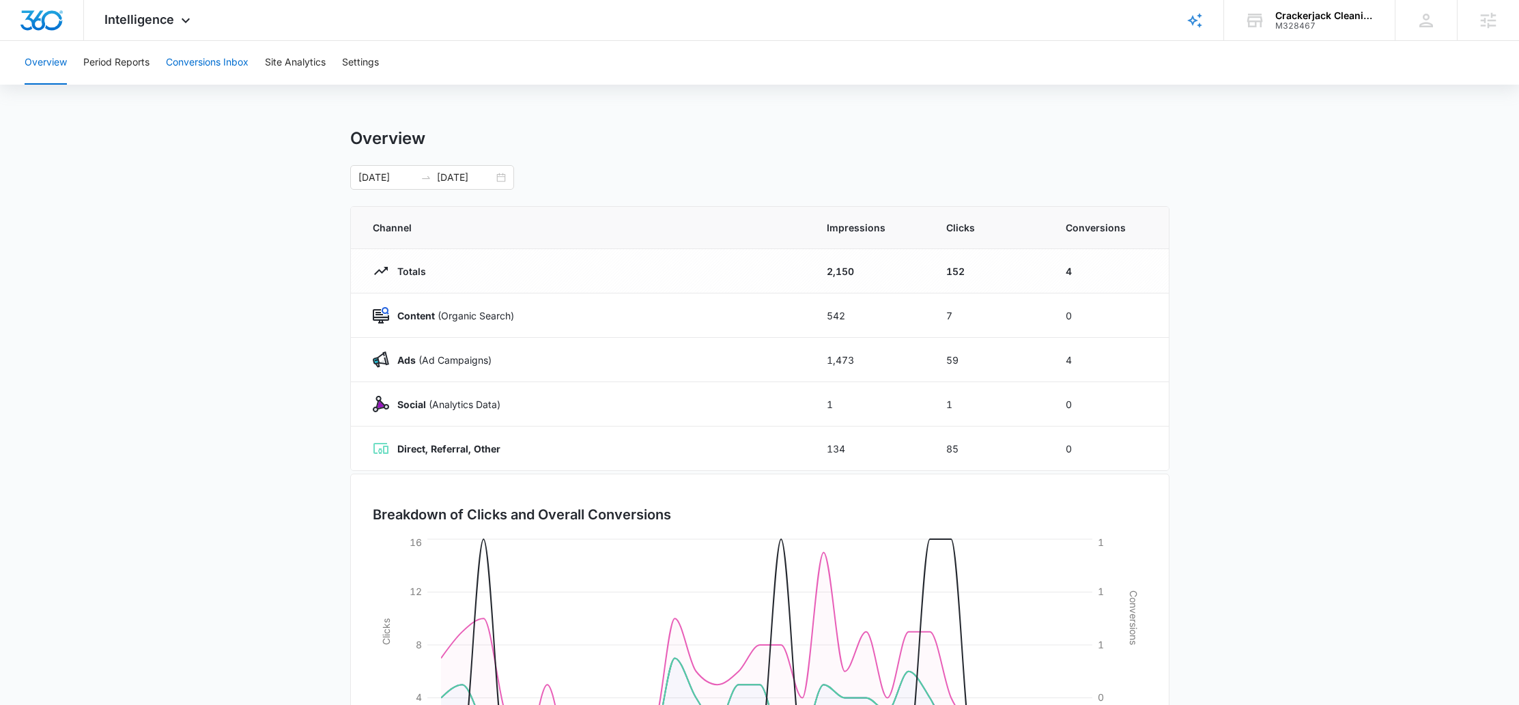
click at [207, 67] on button "Conversions Inbox" at bounding box center [207, 63] width 83 height 44
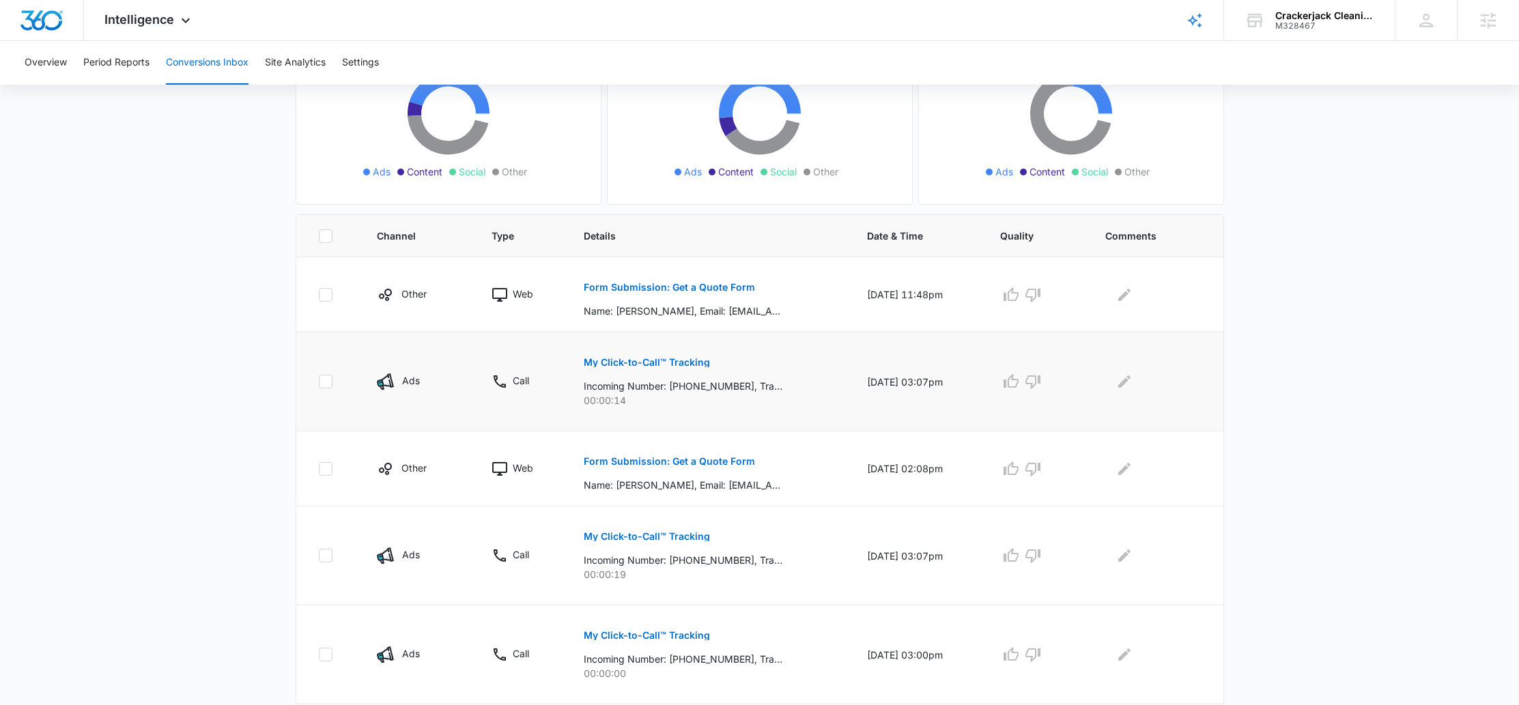
scroll to position [176, 0]
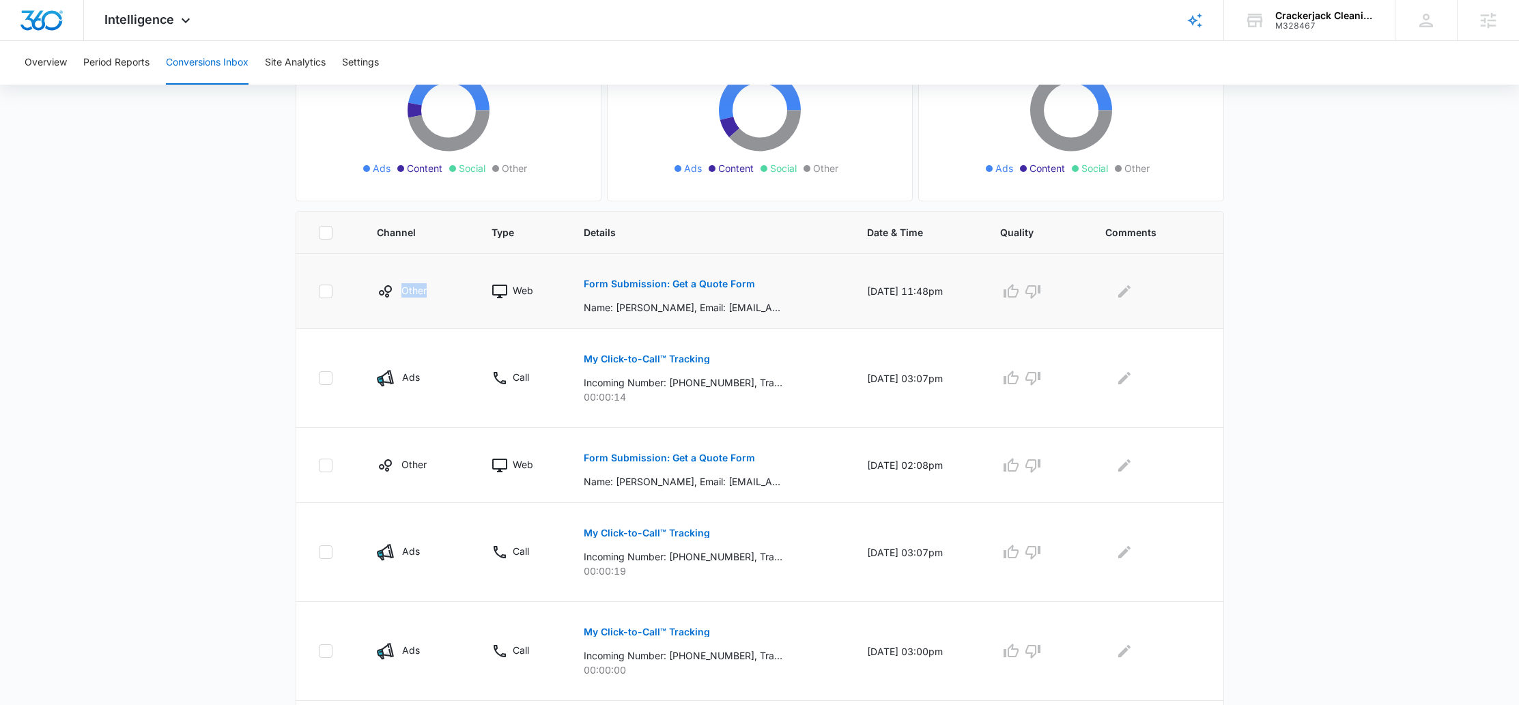
drag, startPoint x: 432, startPoint y: 289, endPoint x: 377, endPoint y: 287, distance: 54.6
click at [377, 287] on div "Other" at bounding box center [418, 291] width 82 height 16
drag, startPoint x: 427, startPoint y: 384, endPoint x: 401, endPoint y: 379, distance: 26.4
click at [401, 379] on div "Ads" at bounding box center [418, 378] width 82 height 17
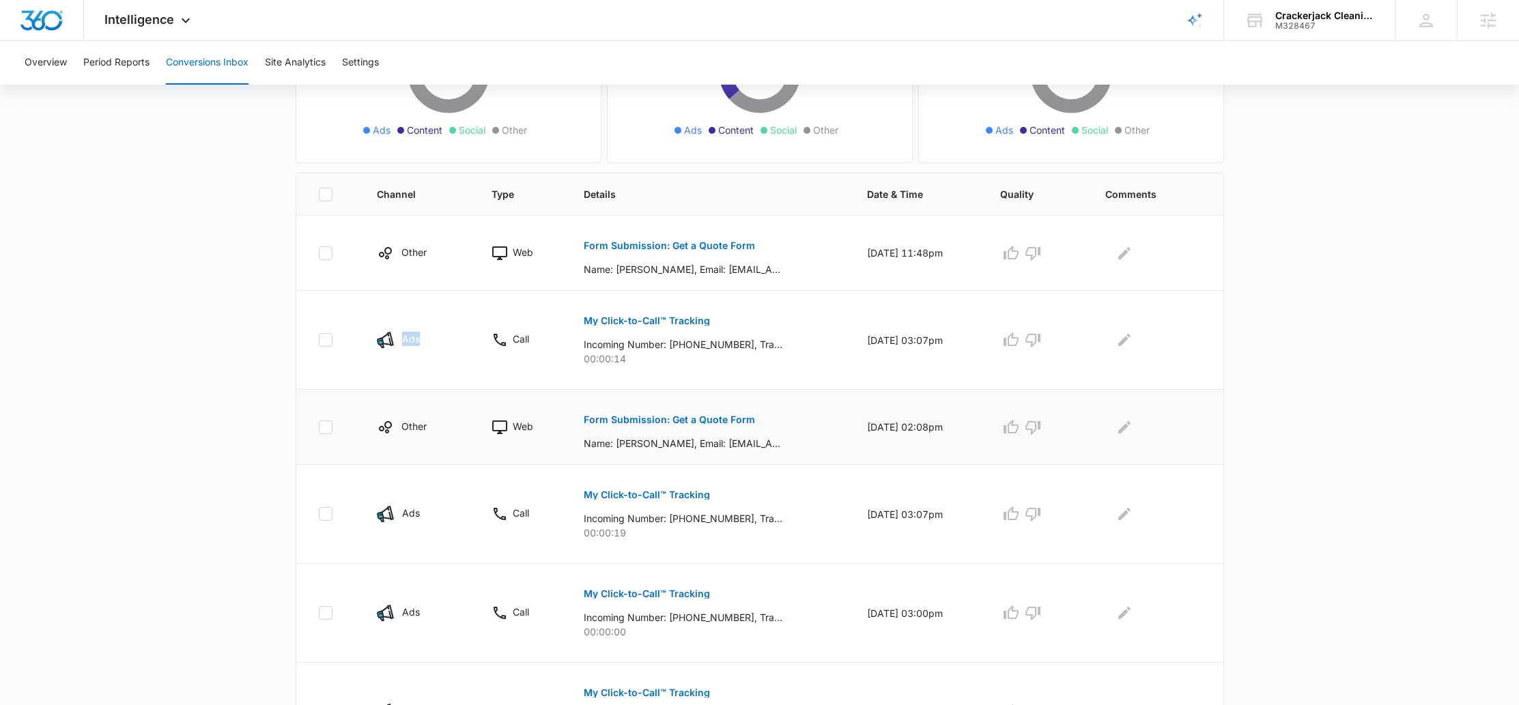
scroll to position [215, 0]
drag, startPoint x: 428, startPoint y: 428, endPoint x: 395, endPoint y: 424, distance: 33.0
click at [395, 424] on div "Other" at bounding box center [418, 426] width 82 height 16
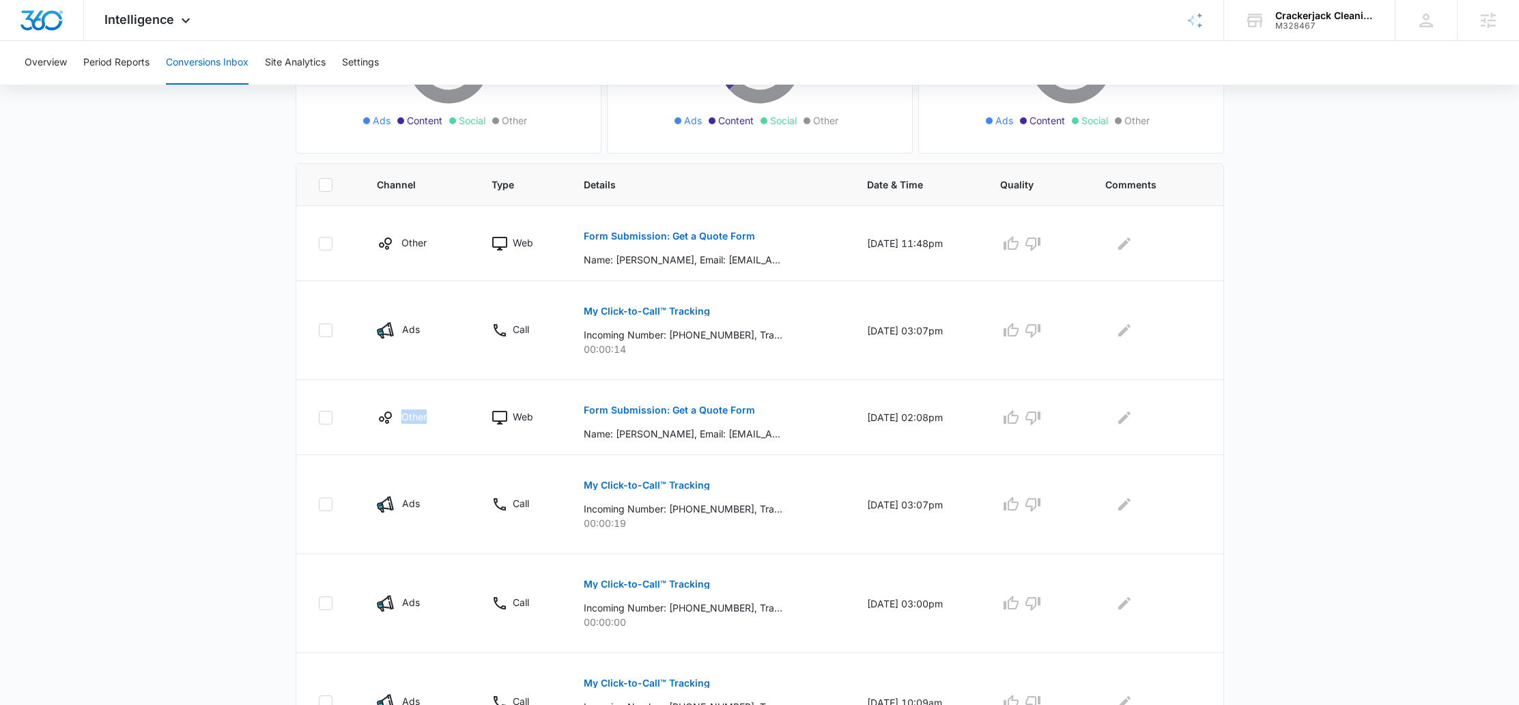
scroll to position [212, 0]
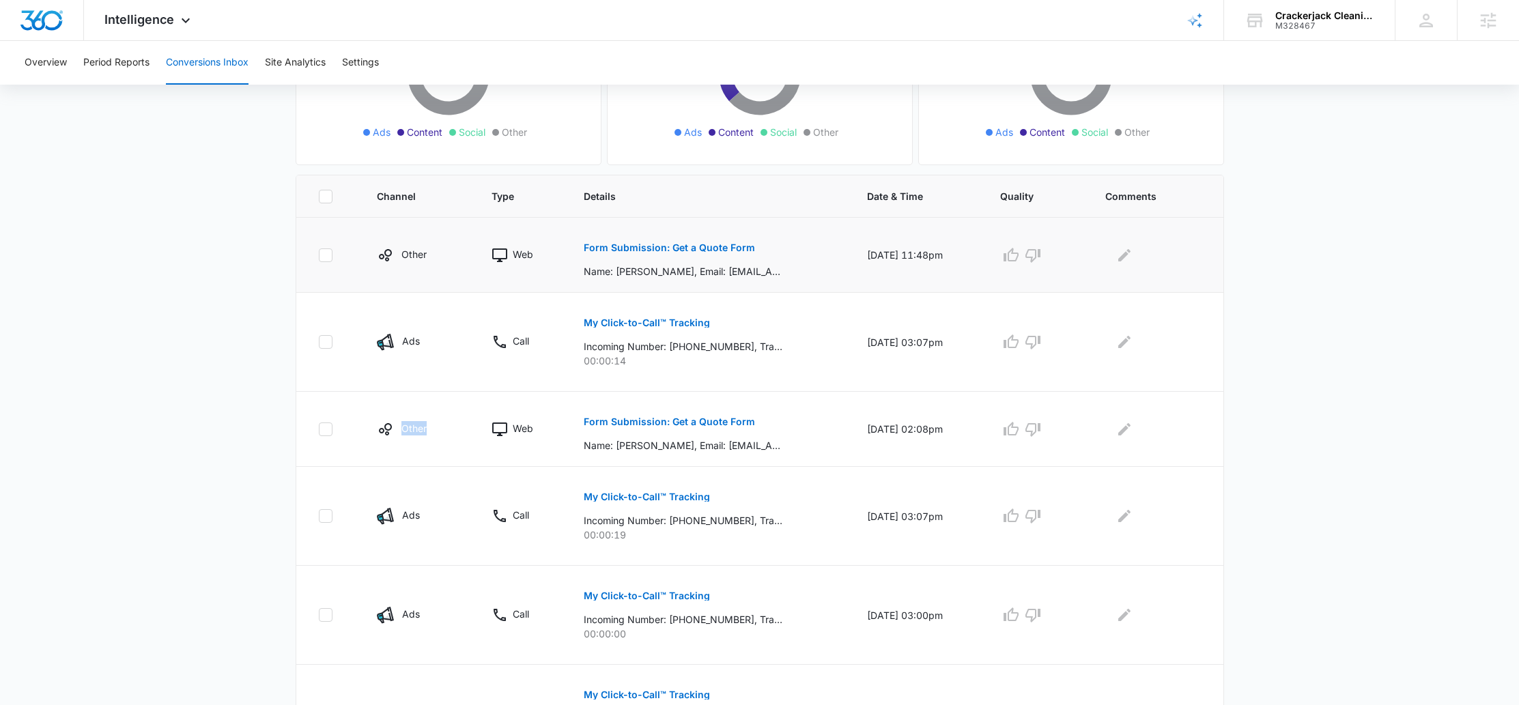
click at [680, 254] on button "Form Submission: Get a Quote Form" at bounding box center [669, 247] width 171 height 33
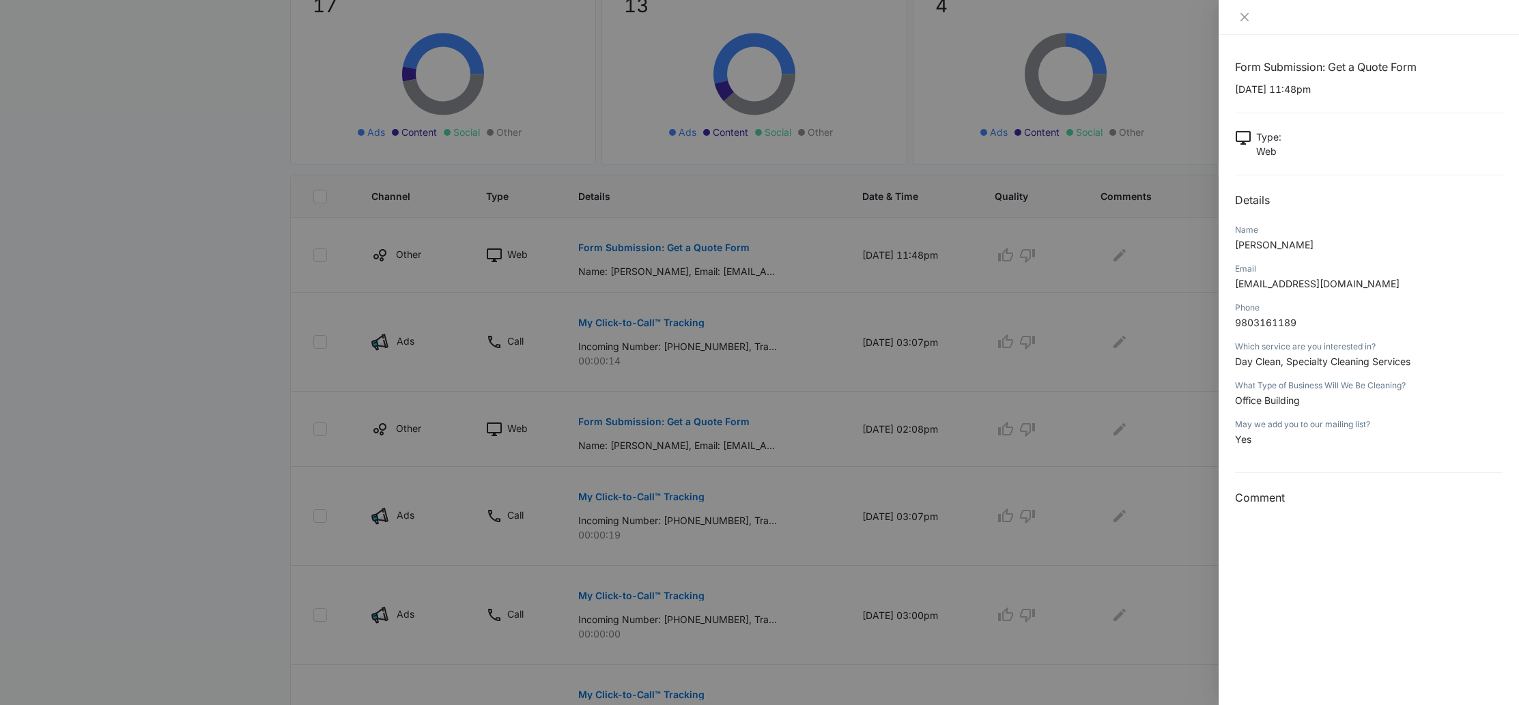
drag, startPoint x: 1270, startPoint y: 369, endPoint x: 1443, endPoint y: 366, distance: 173.4
click at [1443, 366] on div "Which service are you interested in? Day Clean, Specialty Cleaning Services" at bounding box center [1369, 358] width 268 height 39
click at [1443, 366] on p "Day Clean, Specialty Cleaning Services" at bounding box center [1369, 361] width 268 height 14
drag, startPoint x: 1242, startPoint y: 249, endPoint x: 1319, endPoint y: 249, distance: 76.4
click at [1319, 249] on p "Deric Edwards Jr" at bounding box center [1369, 245] width 268 height 14
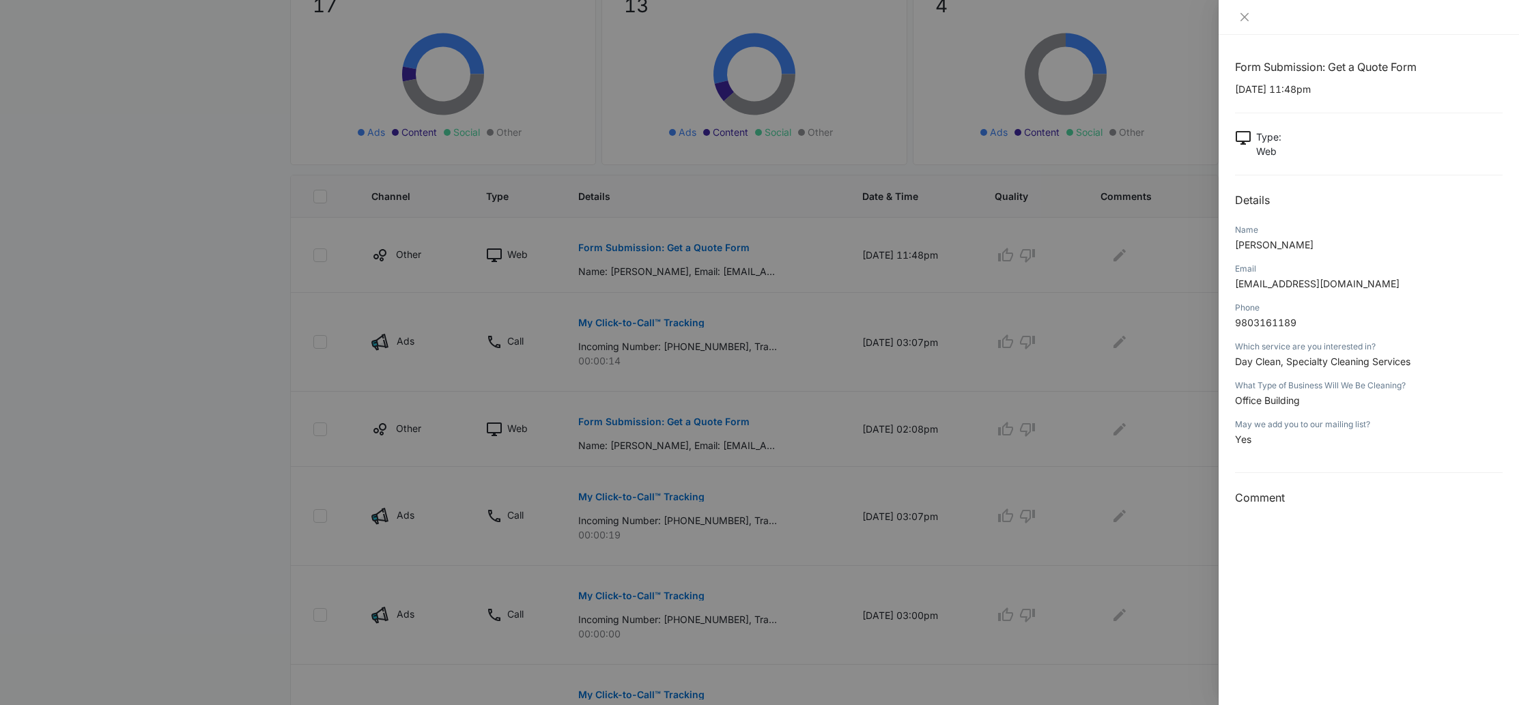
click at [1319, 249] on p "Deric Edwards Jr" at bounding box center [1369, 245] width 268 height 14
click at [1242, 19] on icon "close" at bounding box center [1244, 17] width 8 height 8
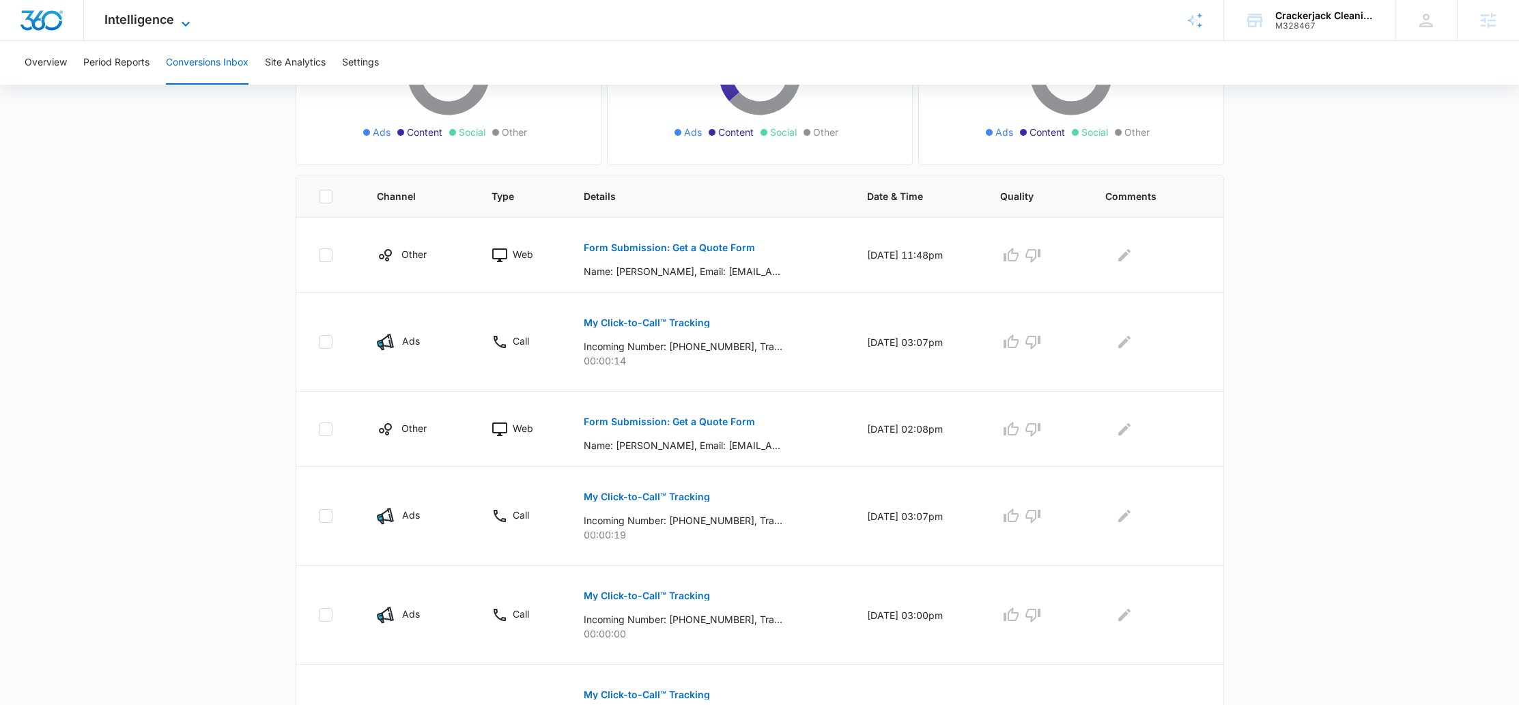
click at [154, 23] on span "Intelligence" at bounding box center [139, 19] width 70 height 14
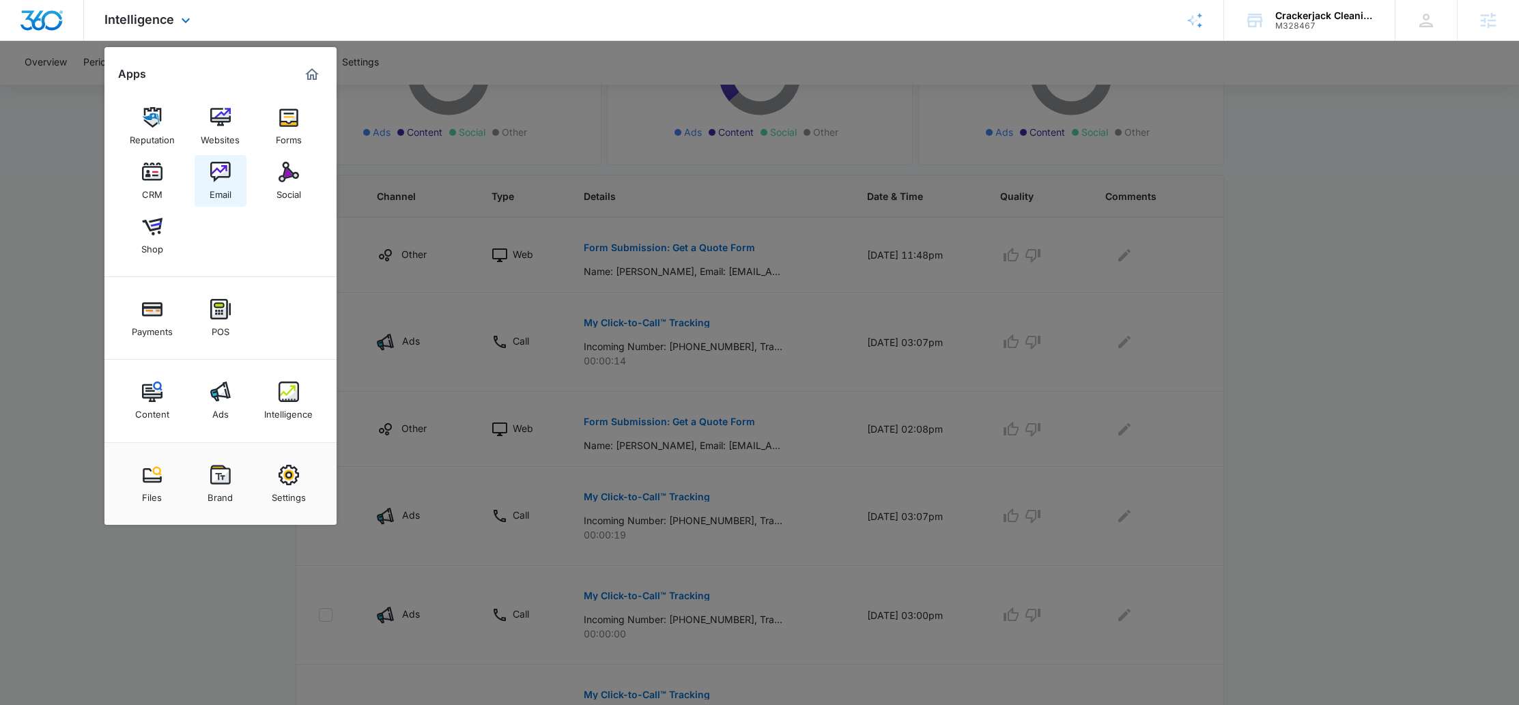
click at [212, 175] on img at bounding box center [220, 172] width 20 height 20
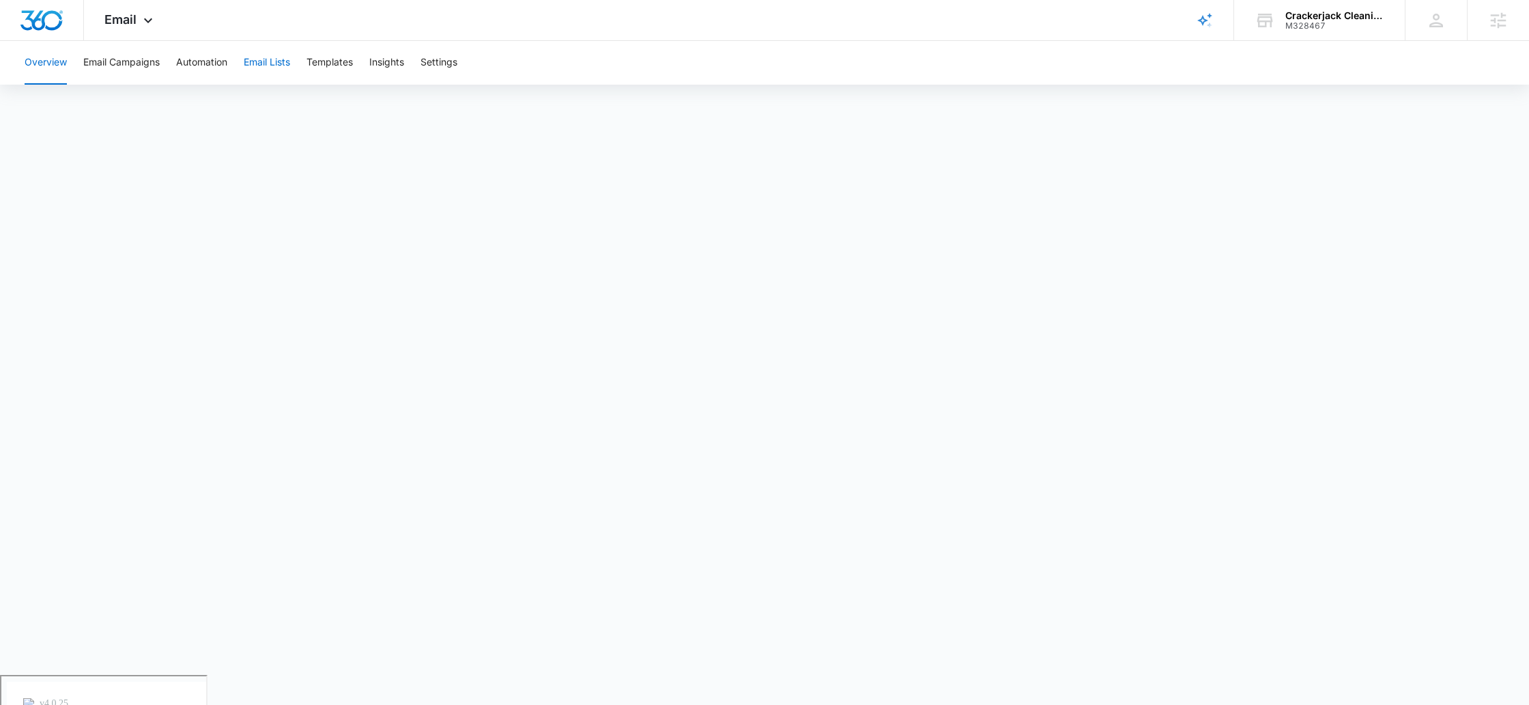
click at [289, 64] on button "Email Lists" at bounding box center [267, 63] width 46 height 44
click at [327, 63] on button "Templates" at bounding box center [329, 63] width 46 height 44
click at [186, 61] on button "Automation" at bounding box center [201, 63] width 51 height 44
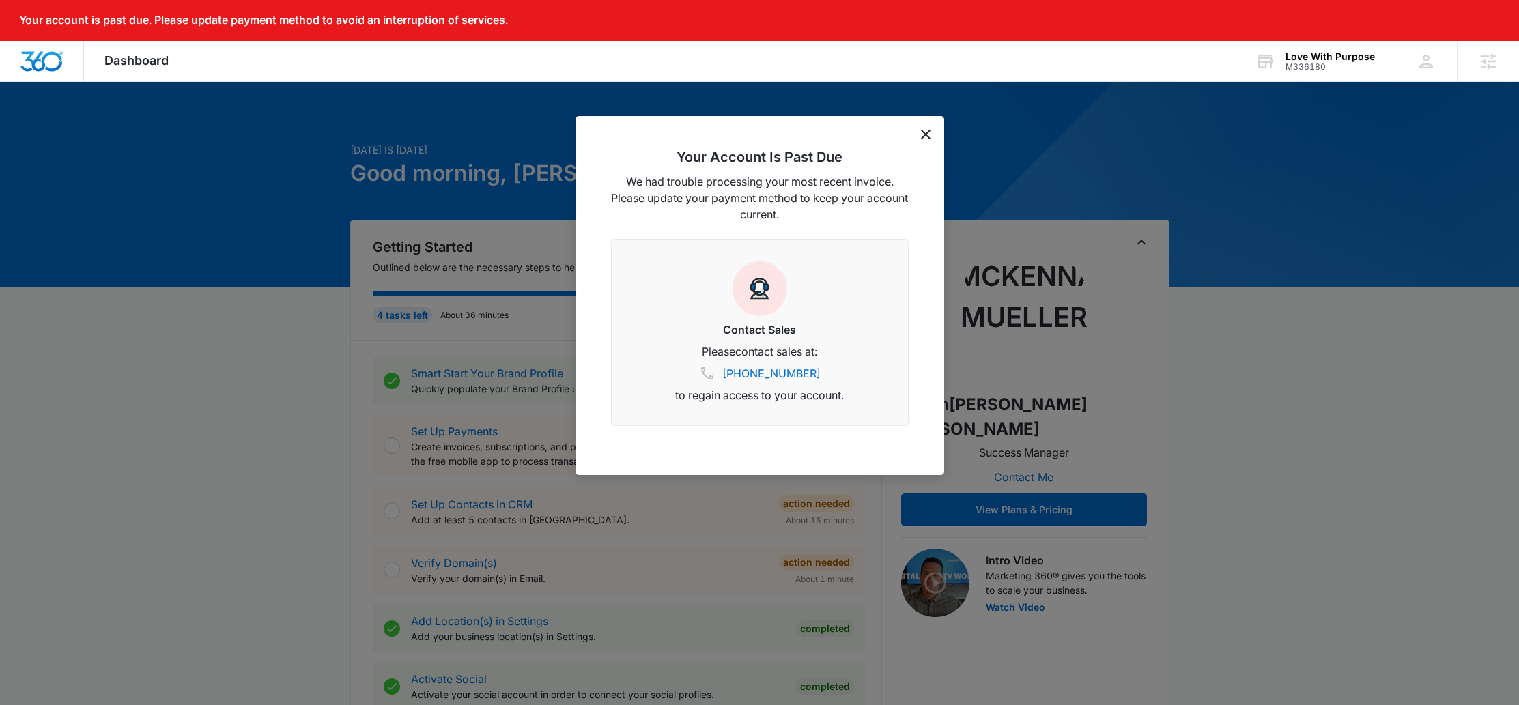
click at [1367, 420] on div at bounding box center [759, 352] width 1519 height 705
click at [927, 130] on icon "dismiss this dialog" at bounding box center [926, 135] width 10 height 10
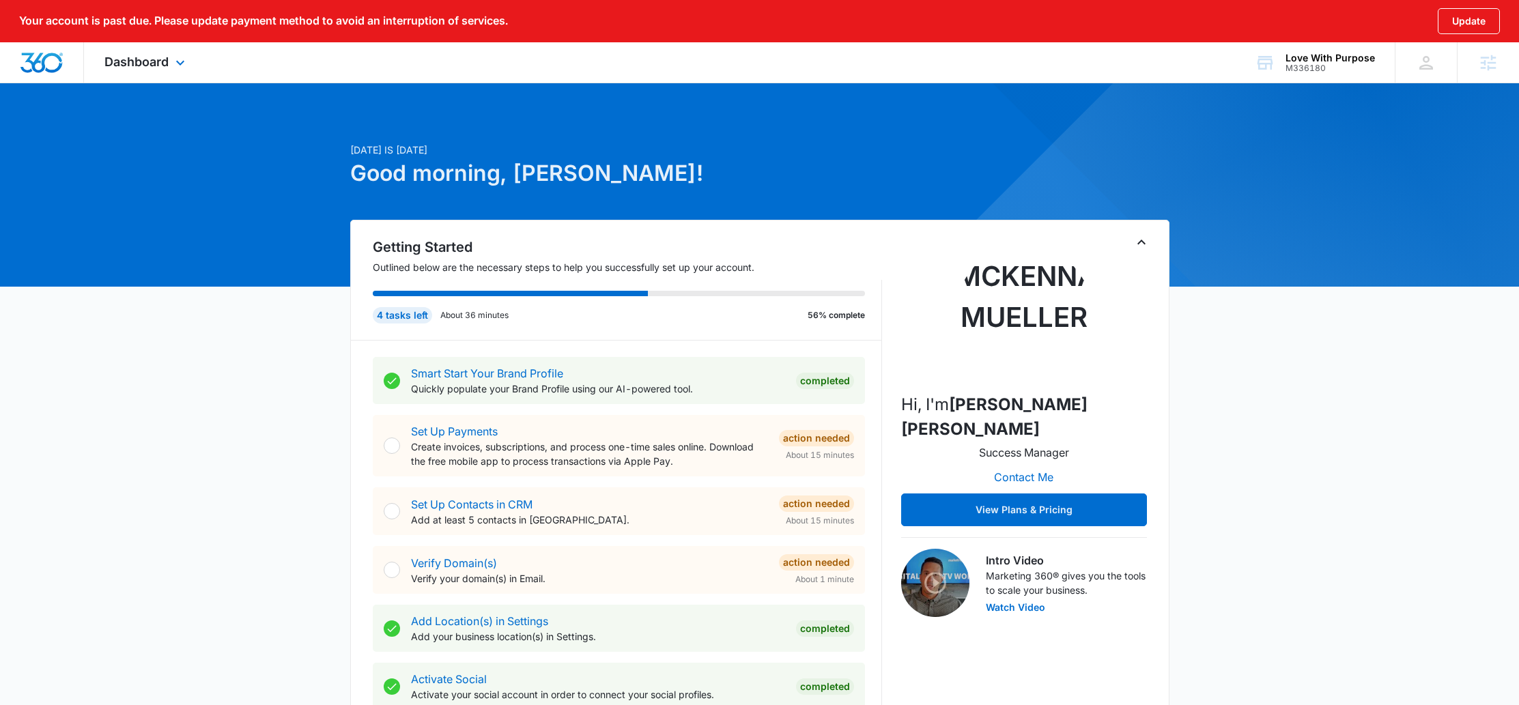
click at [126, 74] on div "Dashboard Apps Reputation Forms CRM Email Social POS Content Ads Intelligence F…" at bounding box center [146, 62] width 125 height 40
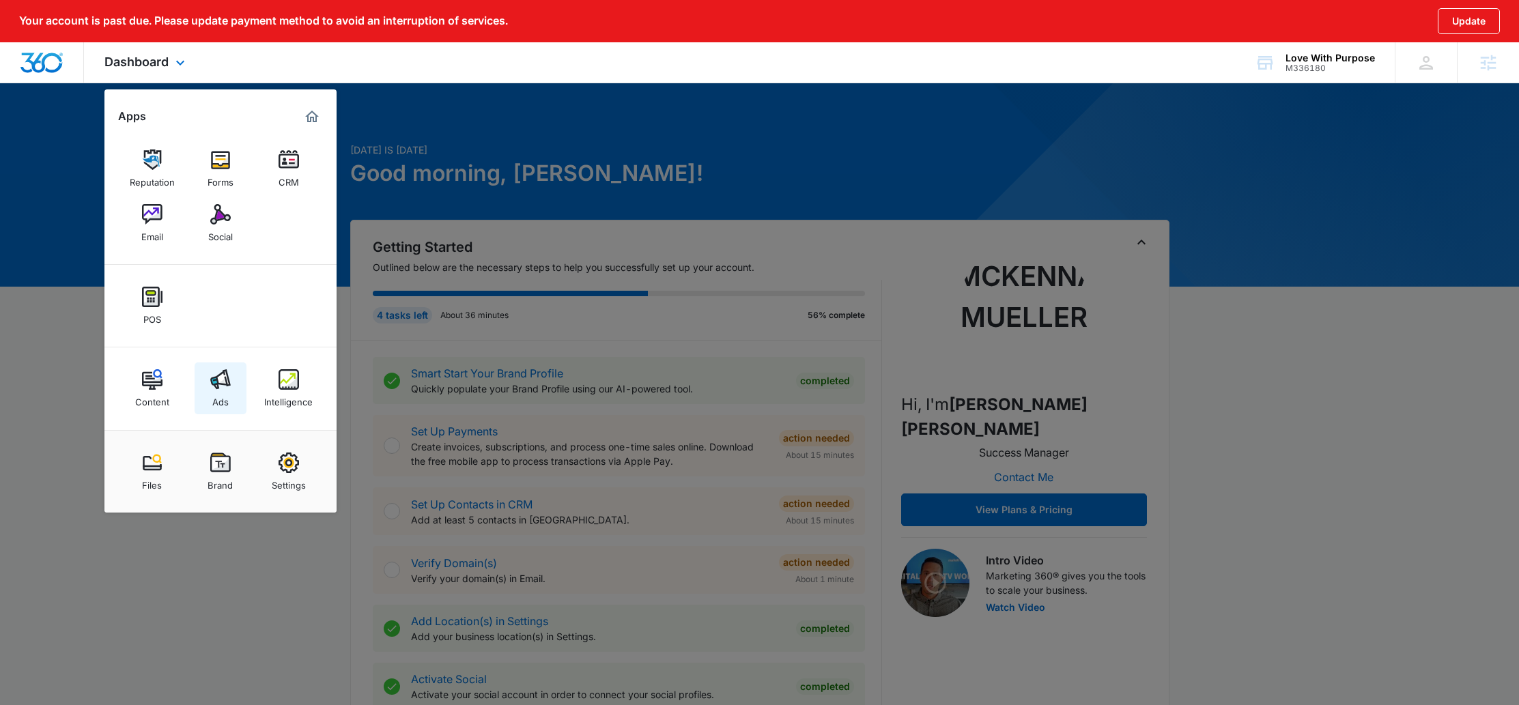
click at [218, 379] on img at bounding box center [220, 379] width 20 height 20
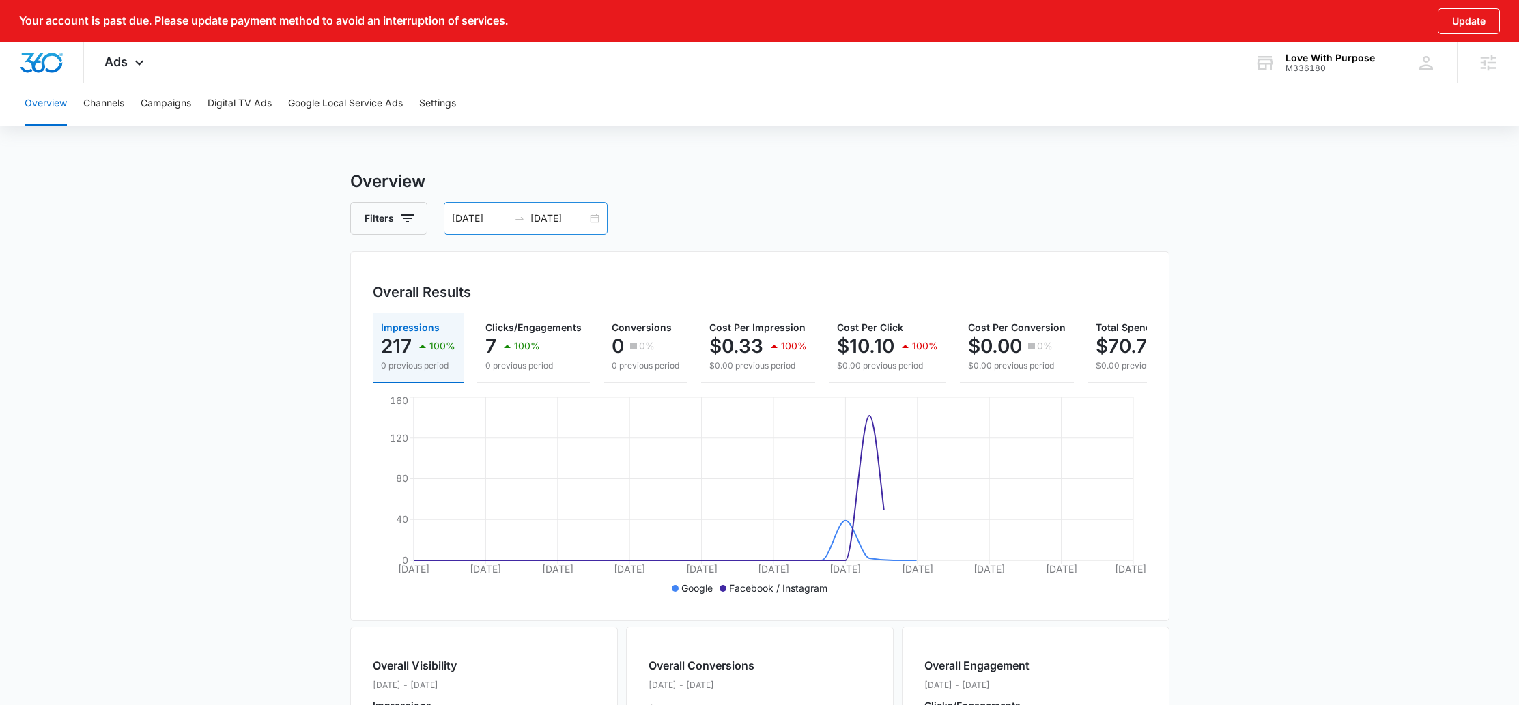
click at [593, 221] on div "08/17/2025 09/16/2025" at bounding box center [526, 218] width 164 height 33
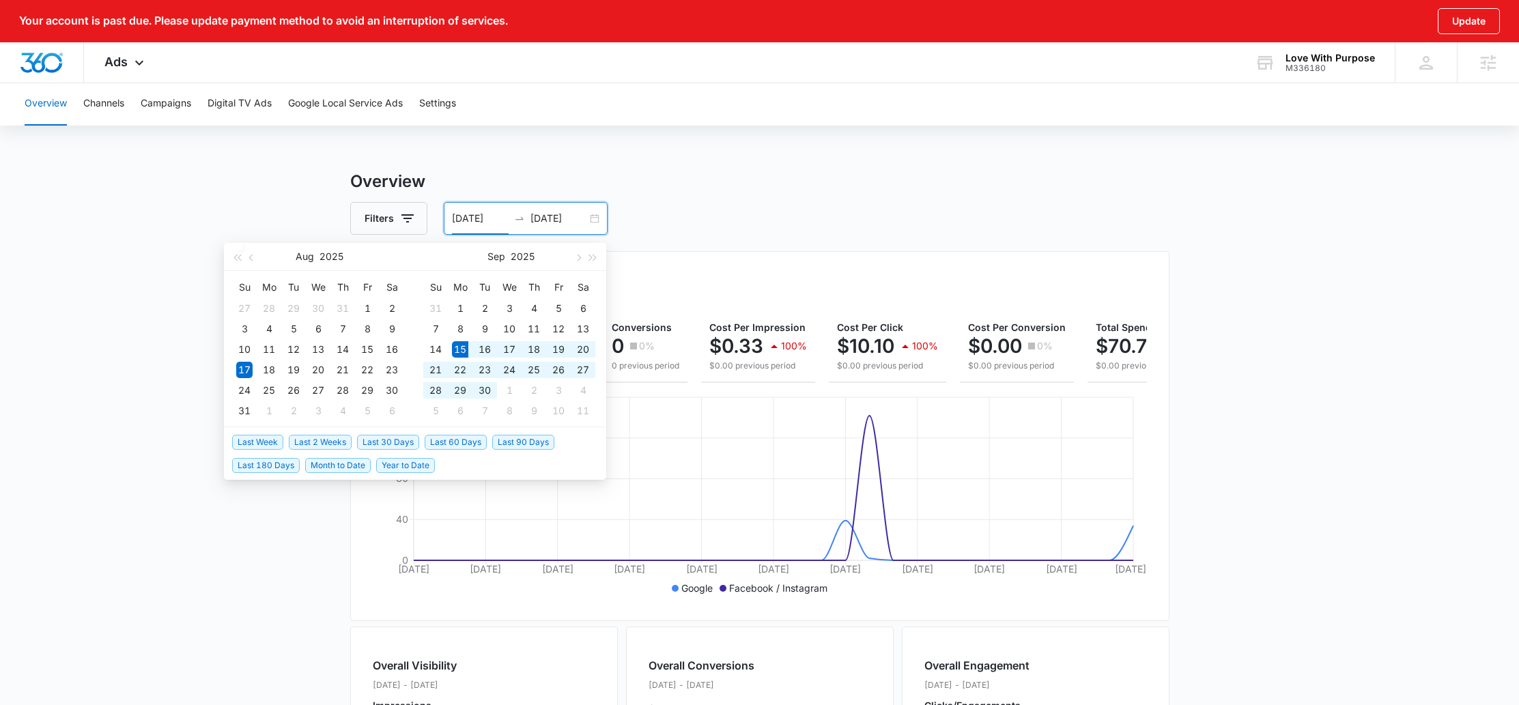
click at [378, 443] on span "Last 30 Days" at bounding box center [388, 442] width 62 height 15
type input "[DATE]"
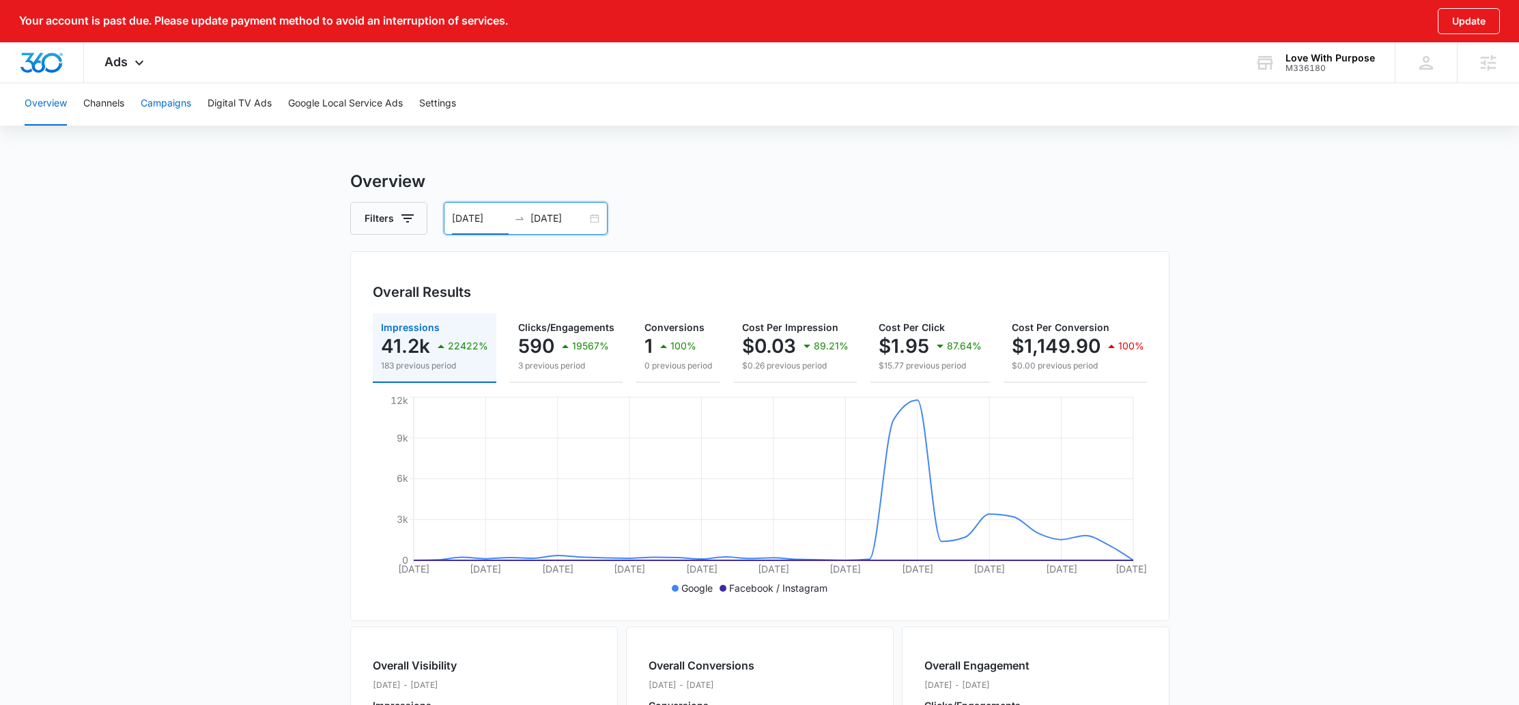
click at [172, 110] on button "Campaigns" at bounding box center [166, 104] width 51 height 44
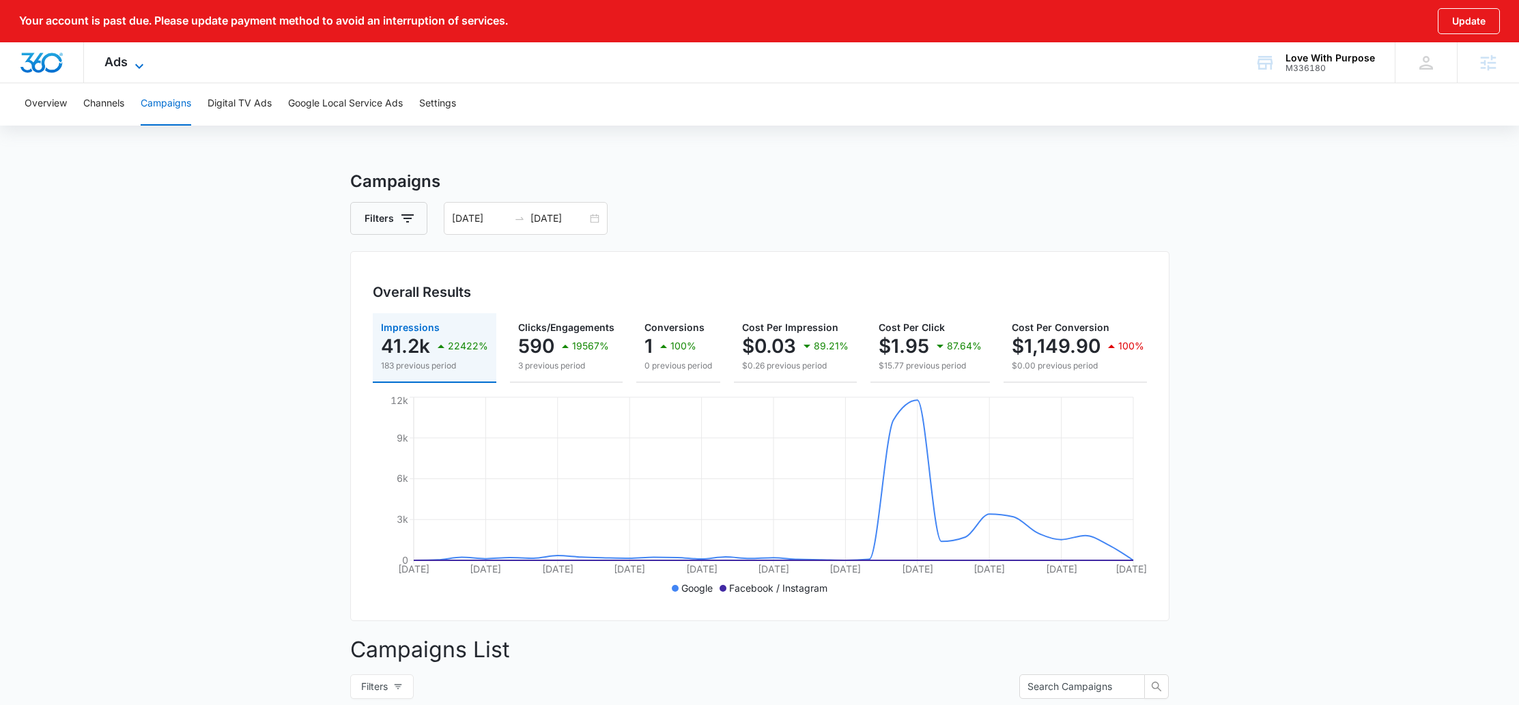
click at [118, 68] on span "Ads" at bounding box center [115, 62] width 23 height 14
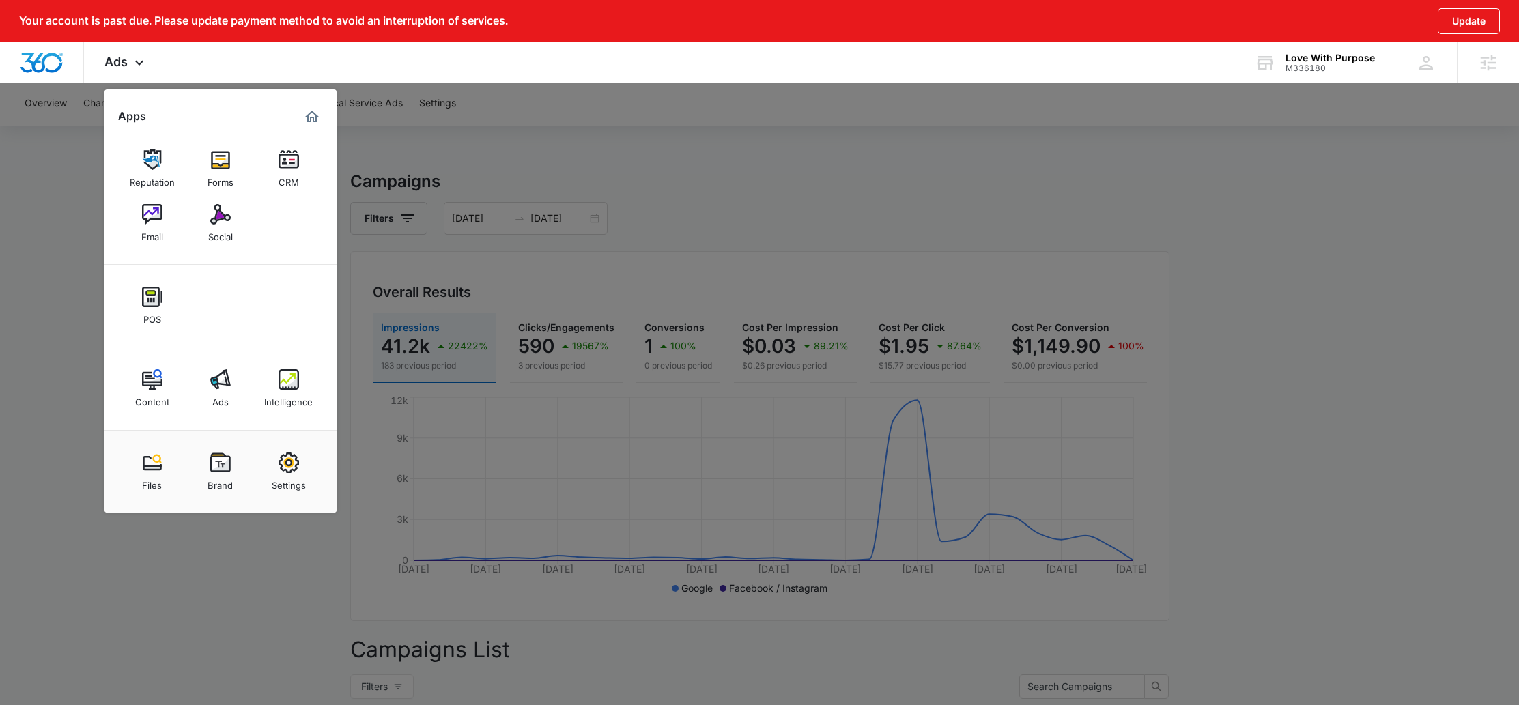
click at [721, 232] on div at bounding box center [759, 352] width 1519 height 705
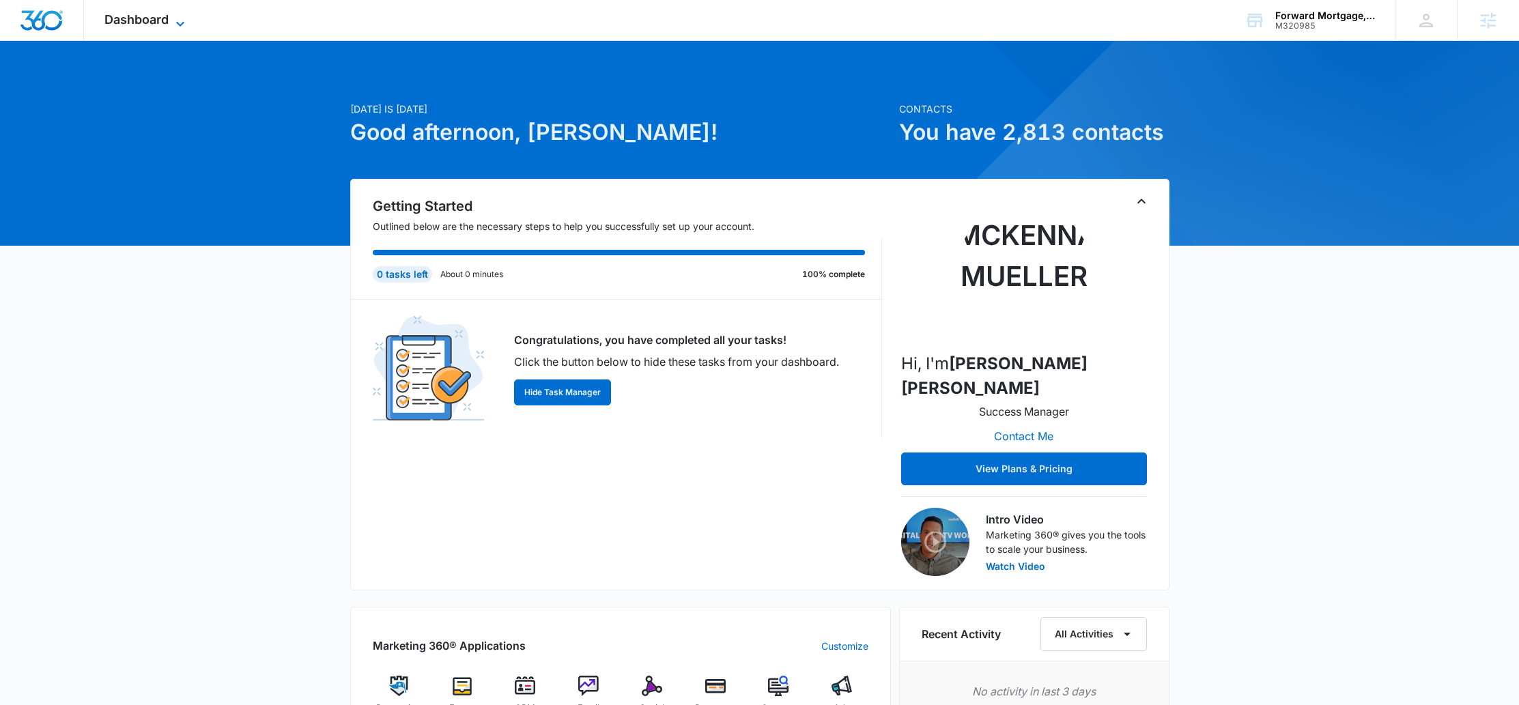
click at [114, 14] on span "Dashboard" at bounding box center [136, 19] width 64 height 14
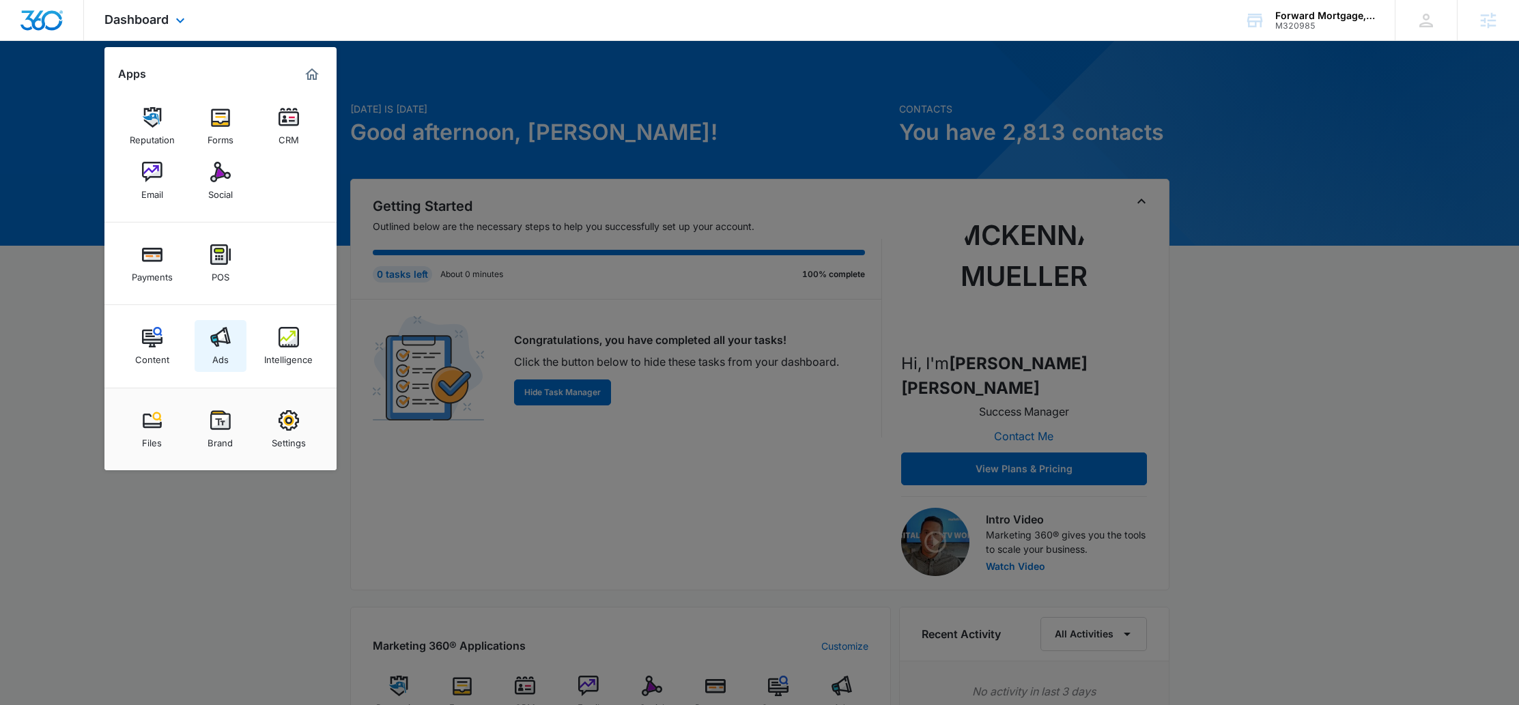
click at [214, 341] on img at bounding box center [220, 337] width 20 height 20
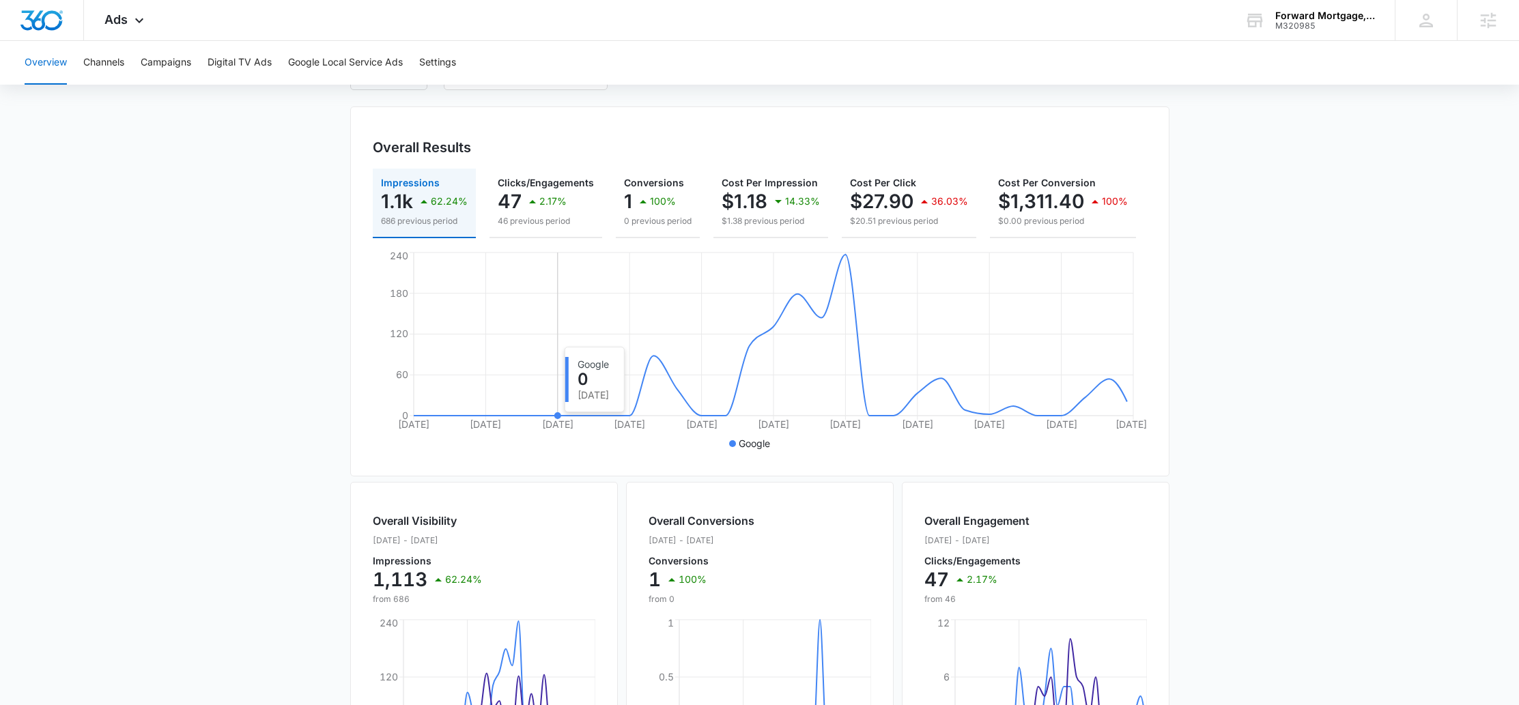
scroll to position [232, 0]
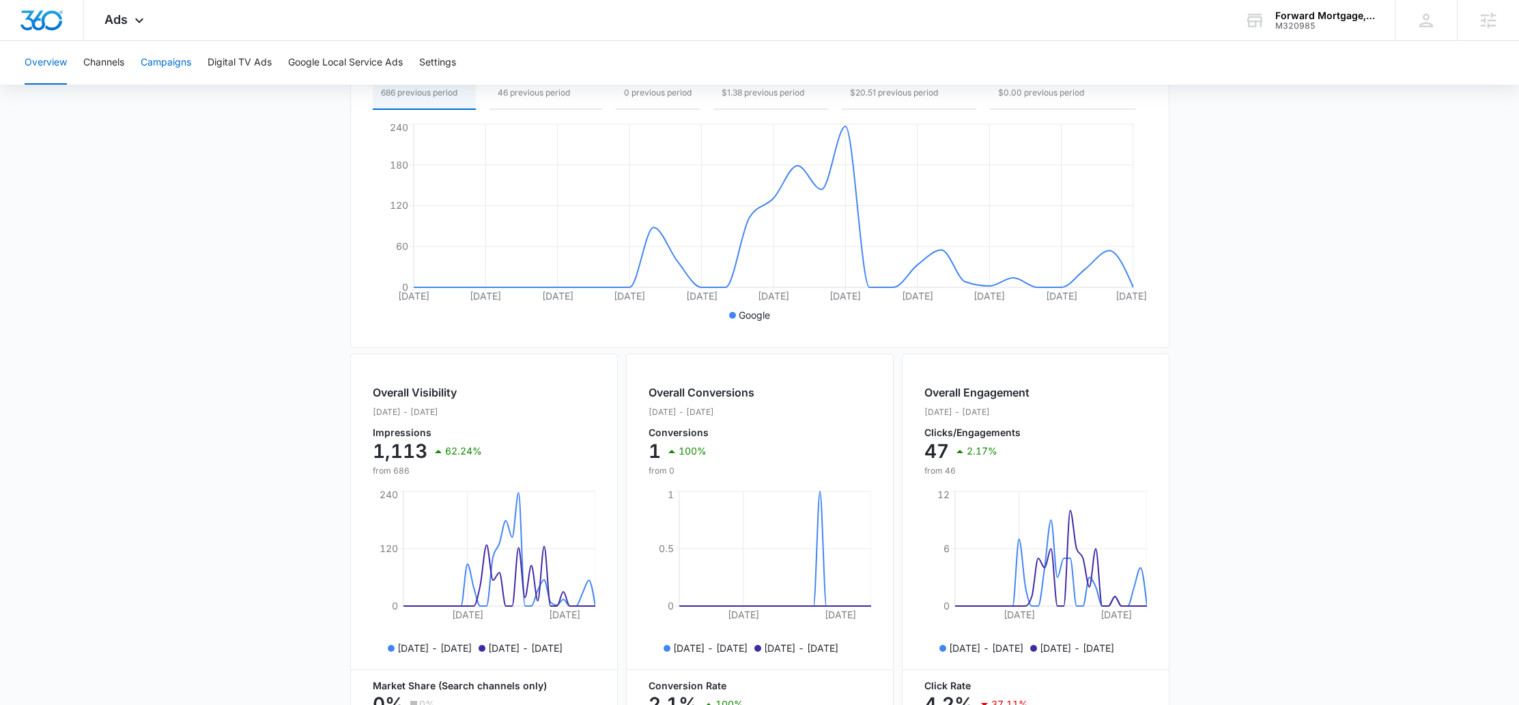
click at [149, 55] on button "Campaigns" at bounding box center [166, 63] width 51 height 44
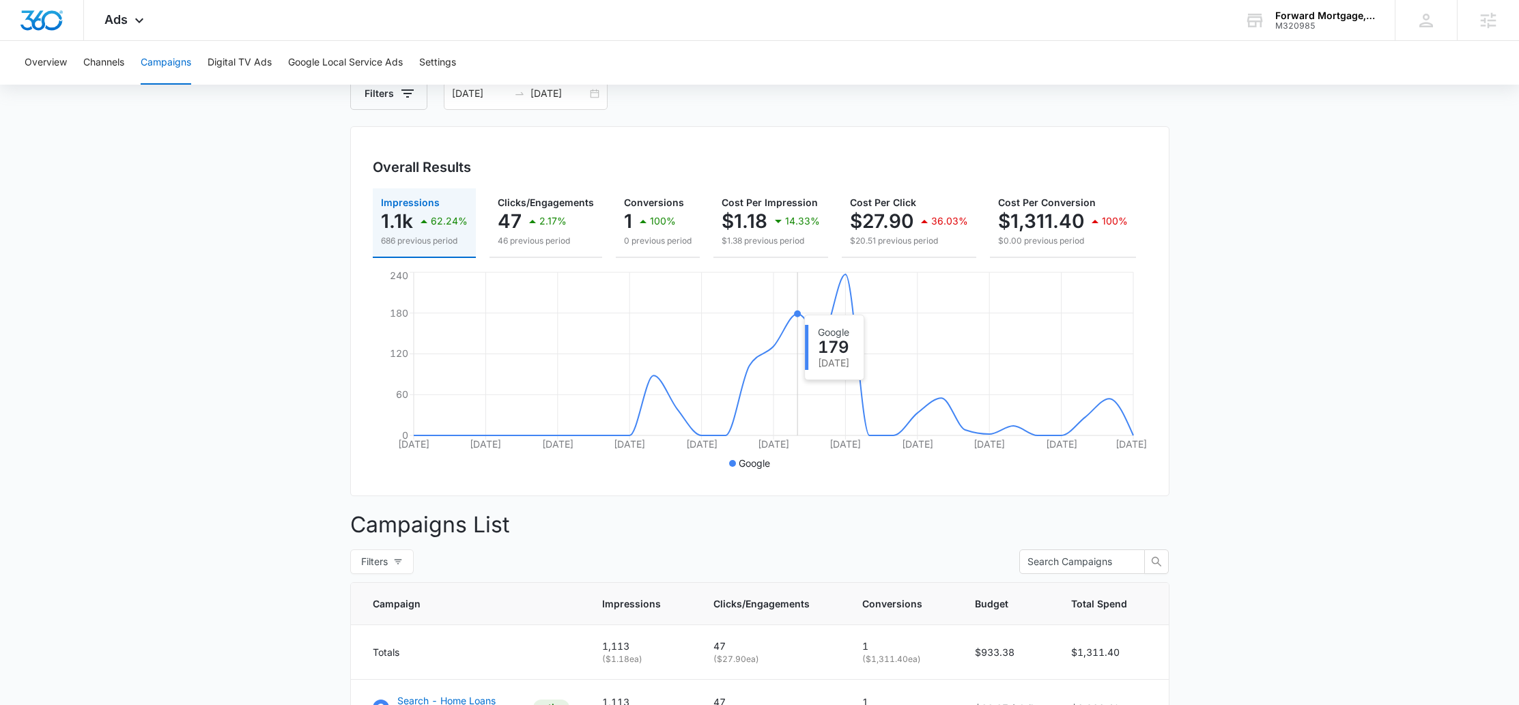
scroll to position [222, 0]
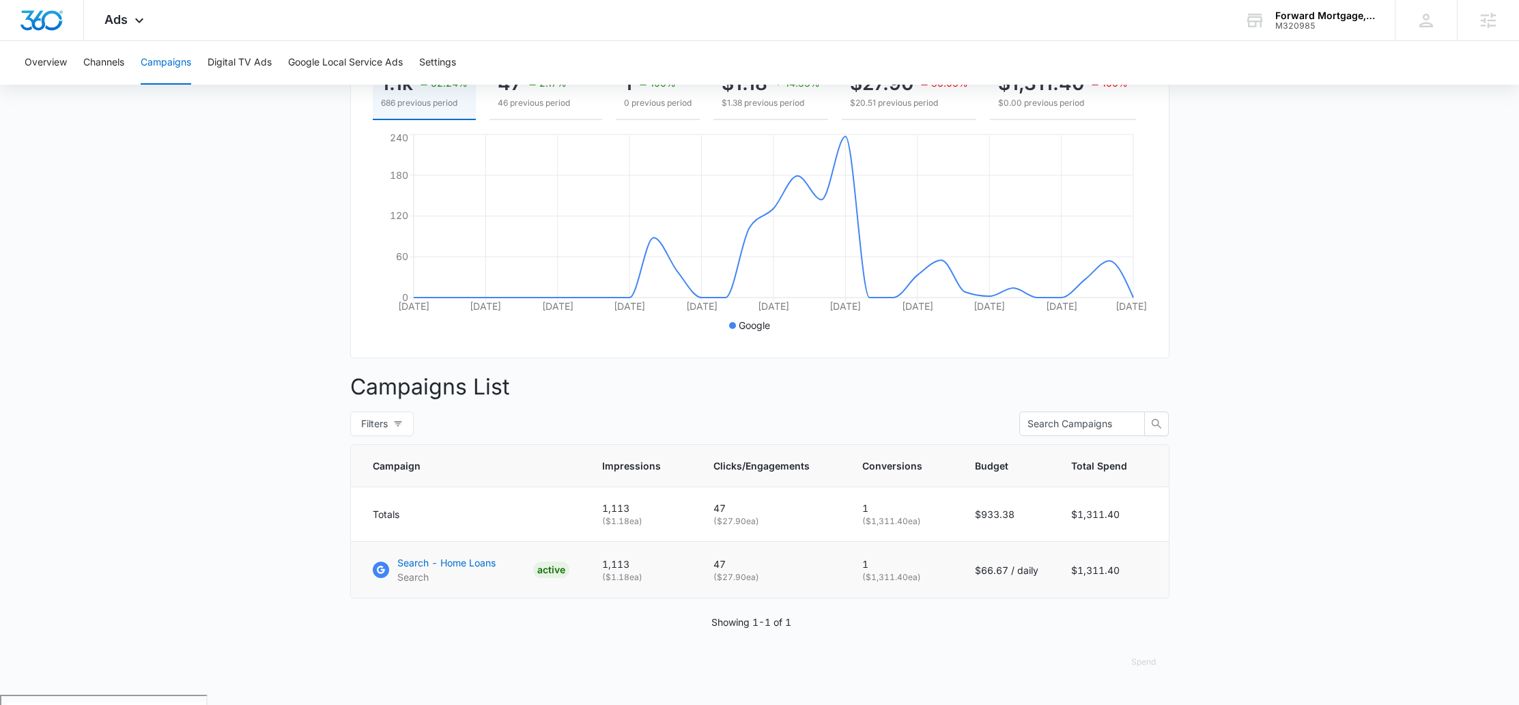
drag, startPoint x: 768, startPoint y: 584, endPoint x: 709, endPoint y: 572, distance: 60.6
click at [709, 572] on td "47 ( $27.90 ea)" at bounding box center [771, 570] width 149 height 57
click at [710, 572] on td "47 ( $27.90 ea)" at bounding box center [771, 570] width 149 height 57
drag, startPoint x: 935, startPoint y: 588, endPoint x: 844, endPoint y: 579, distance: 91.8
click at [844, 579] on tr "Search - Home Loans Search ACTIVE 1,113 ( $1.18 ea) 47 ( $27.90 ea) 1 ( $1,311.…" at bounding box center [760, 570] width 818 height 57
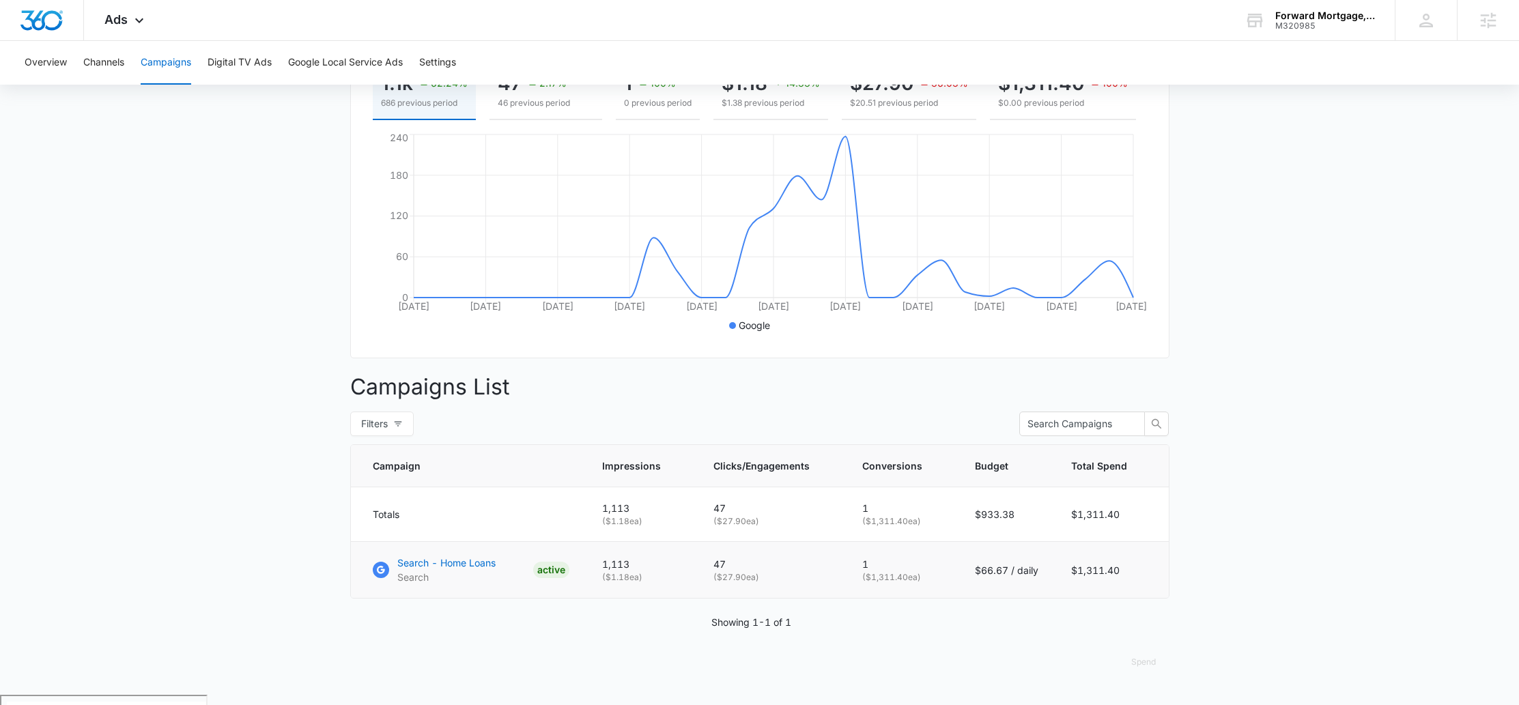
click at [844, 579] on td "47 ( $27.90 ea)" at bounding box center [771, 570] width 149 height 57
drag, startPoint x: 789, startPoint y: 588, endPoint x: 695, endPoint y: 588, distance: 93.5
click at [695, 588] on tr "Search - Home Loans Search ACTIVE 1,113 ( $1.18 ea) 47 ( $27.90 ea) 1 ( $1,311.…" at bounding box center [760, 570] width 818 height 57
click at [695, 588] on td "1,113 ( $1.18 ea)" at bounding box center [641, 570] width 111 height 57
click at [472, 570] on p "Search - Home Loans" at bounding box center [446, 563] width 98 height 14
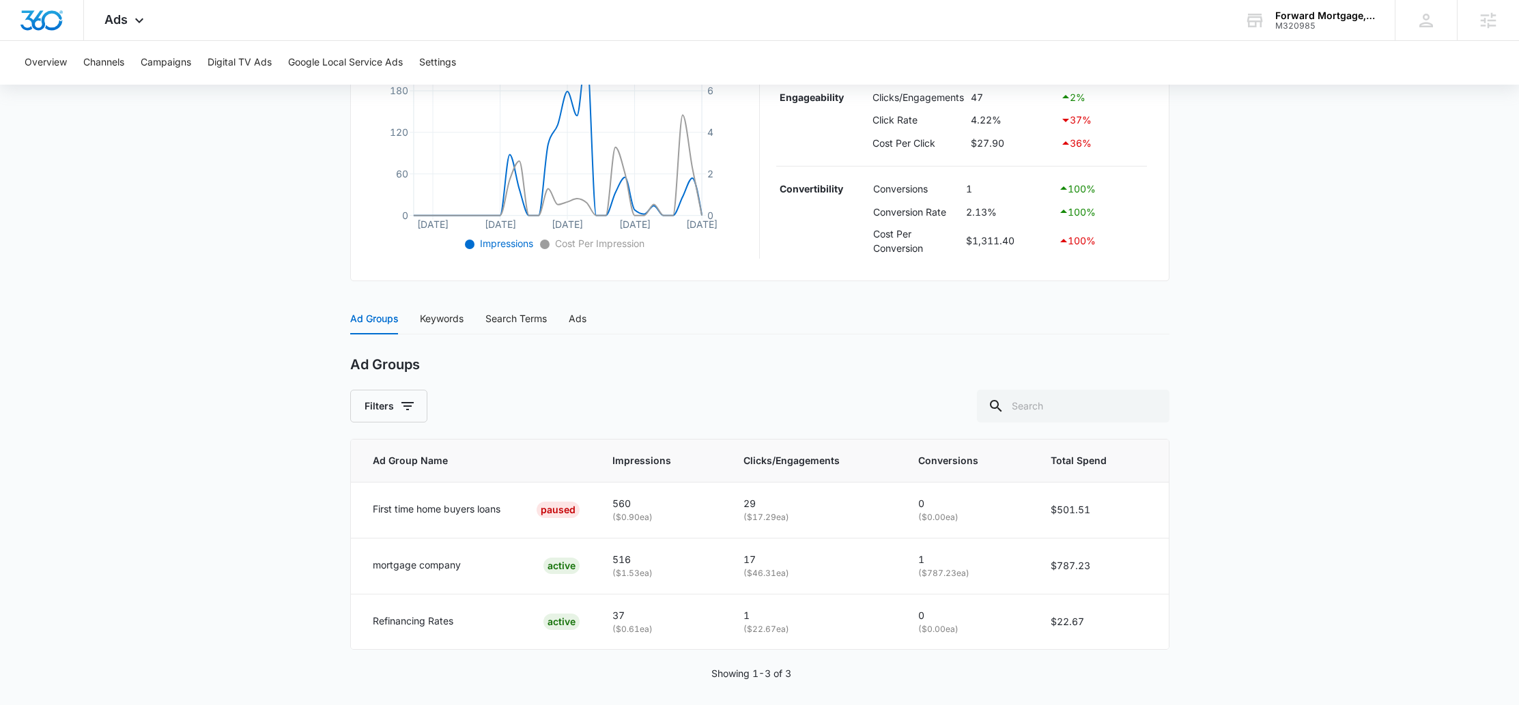
scroll to position [358, 0]
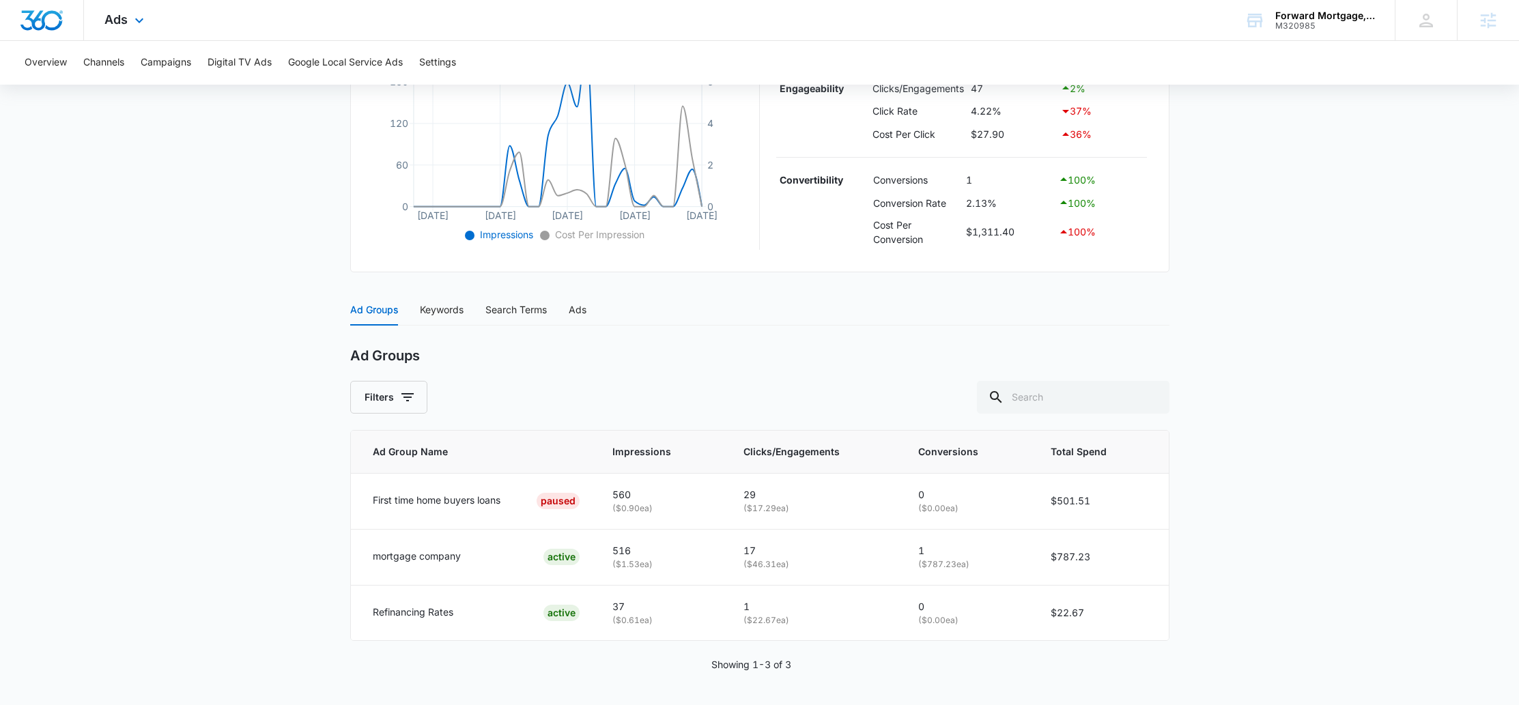
click at [461, 111] on icon "[DATE] Sep [DATE] [DATE] [DATE] 0 60 120 180 240 0 2 4 6 8" at bounding box center [558, 141] width 371 height 208
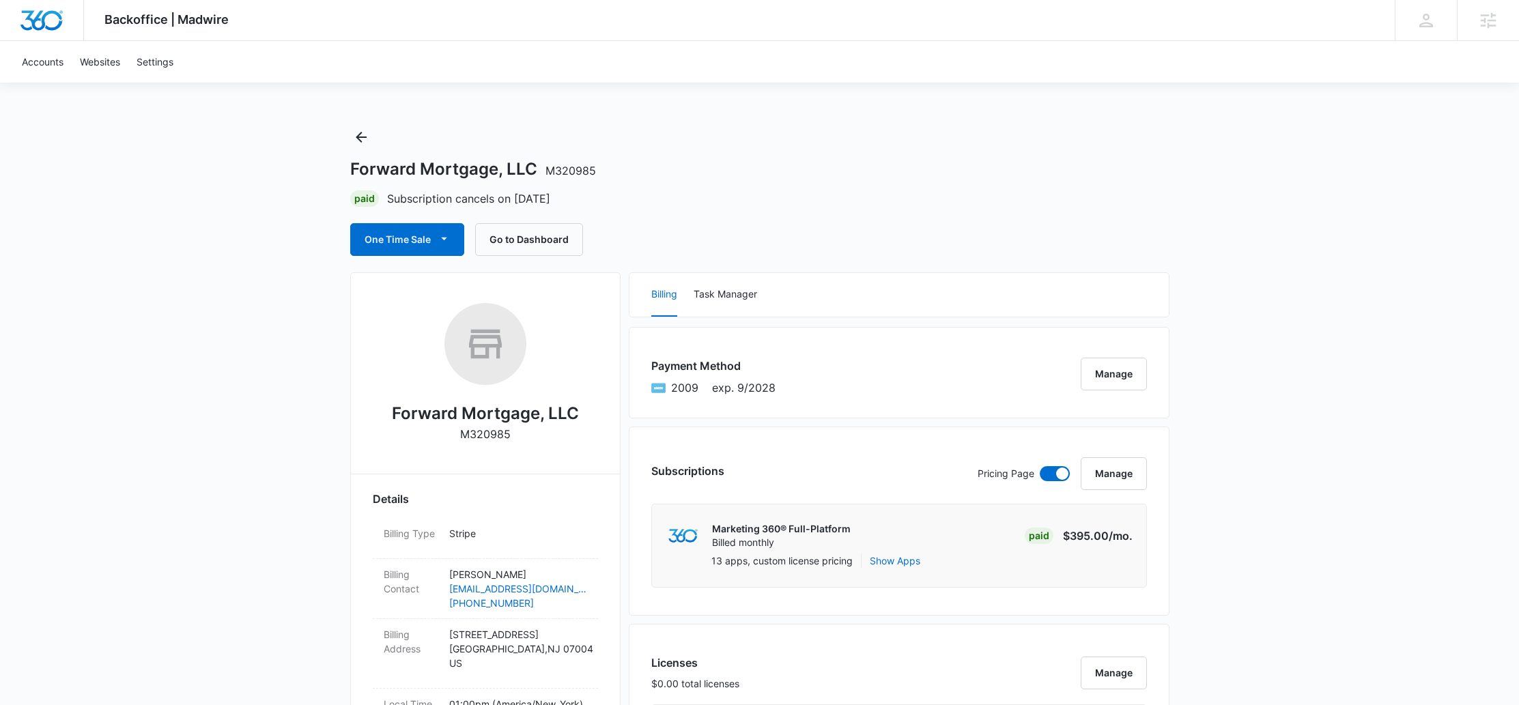
click at [1153, 177] on div "Forward Mortgage, LLC M320985" at bounding box center [759, 169] width 819 height 20
